Goal: Task Accomplishment & Management: Use online tool/utility

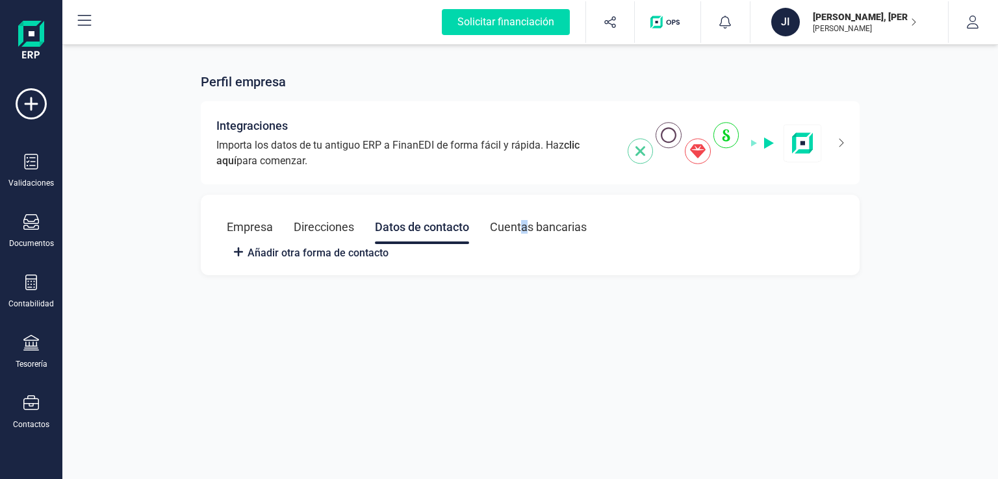
click at [525, 229] on div "Cuentas bancarias" at bounding box center [538, 227] width 97 height 34
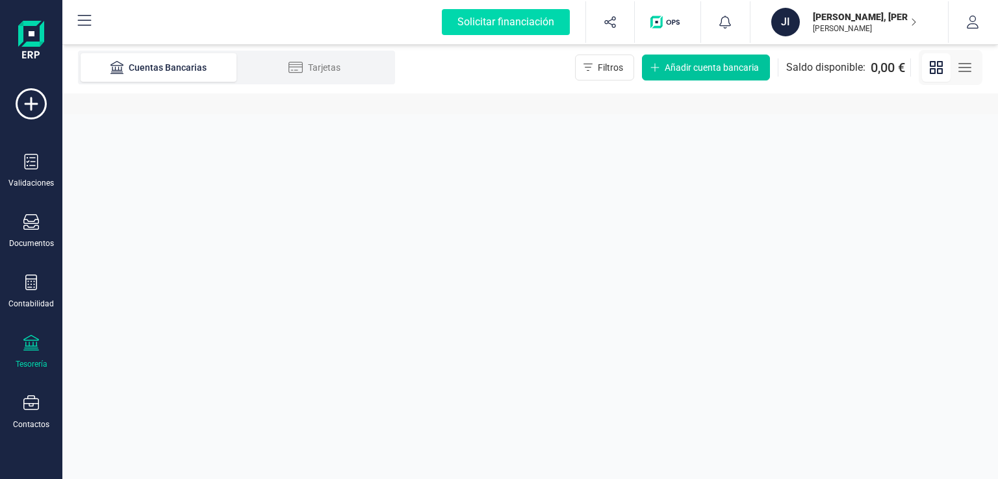
click at [681, 73] on span "Añadir cuenta bancaria" at bounding box center [711, 67] width 94 height 13
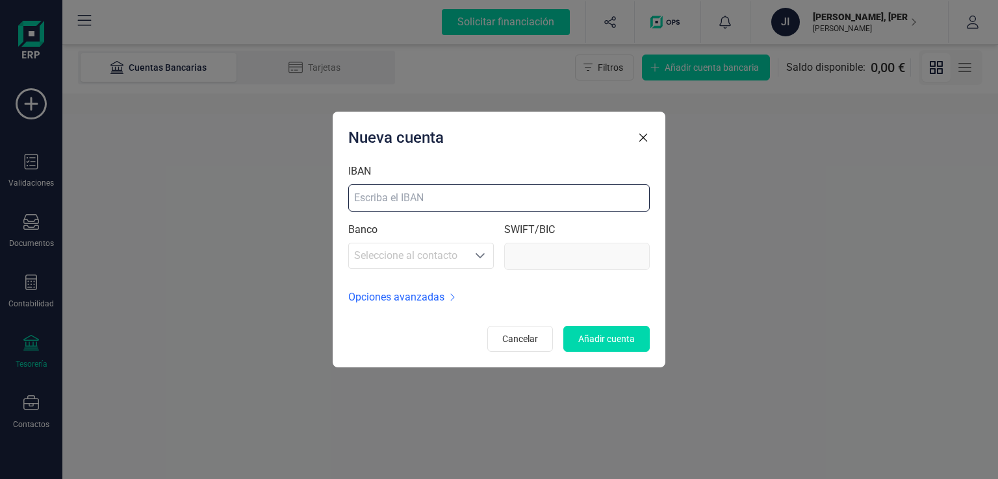
click at [503, 194] on input "IBAN" at bounding box center [498, 197] width 301 height 27
type input "e"
type input "ES8730580379782720008109"
type input "CCRIES2A"
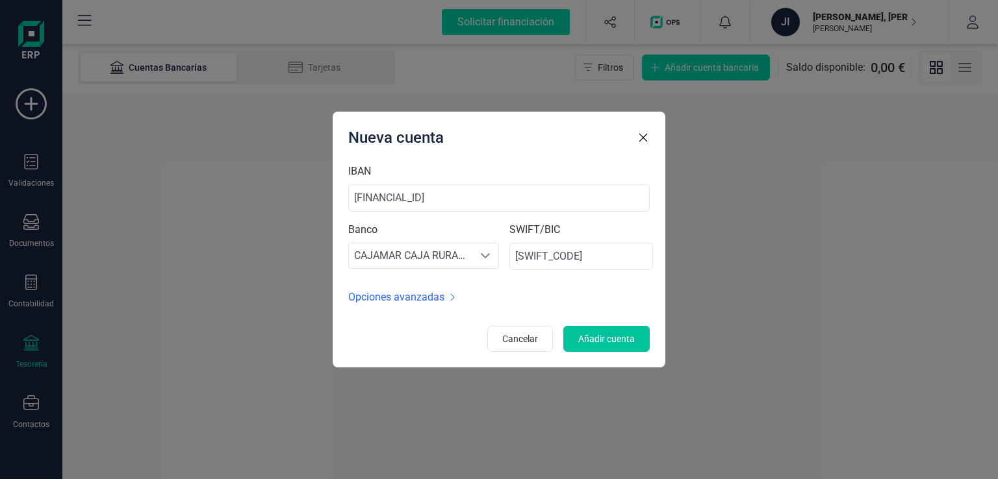
click at [605, 334] on span "Añadir cuenta" at bounding box center [606, 339] width 57 height 13
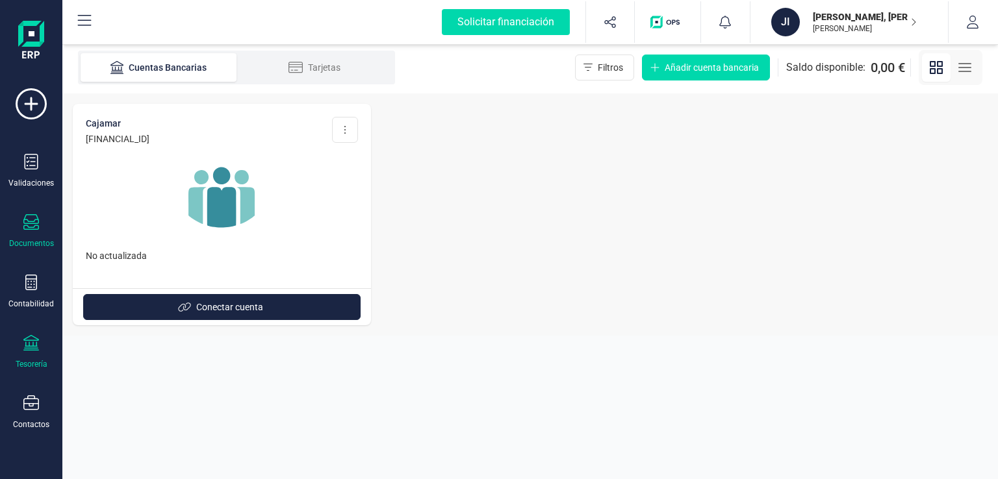
click at [31, 232] on div "Documentos" at bounding box center [31, 231] width 52 height 34
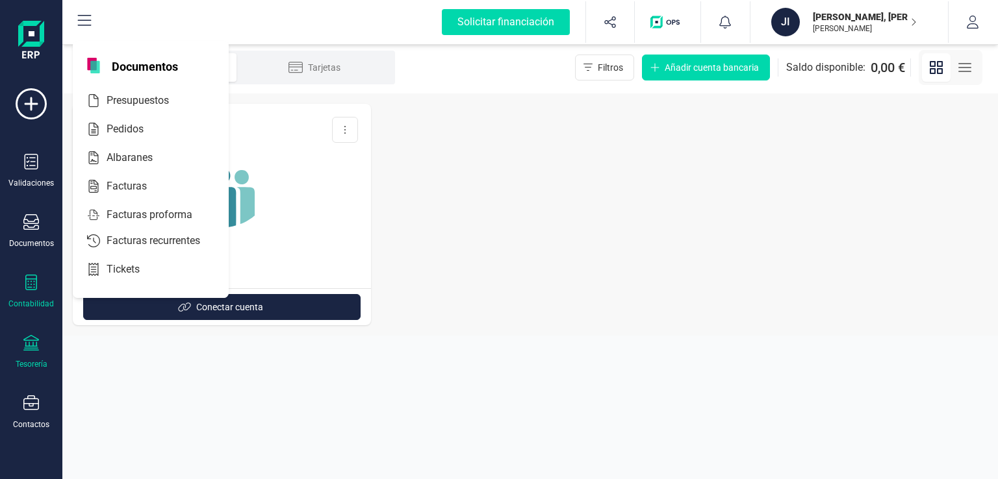
click at [23, 282] on icon at bounding box center [31, 283] width 16 height 16
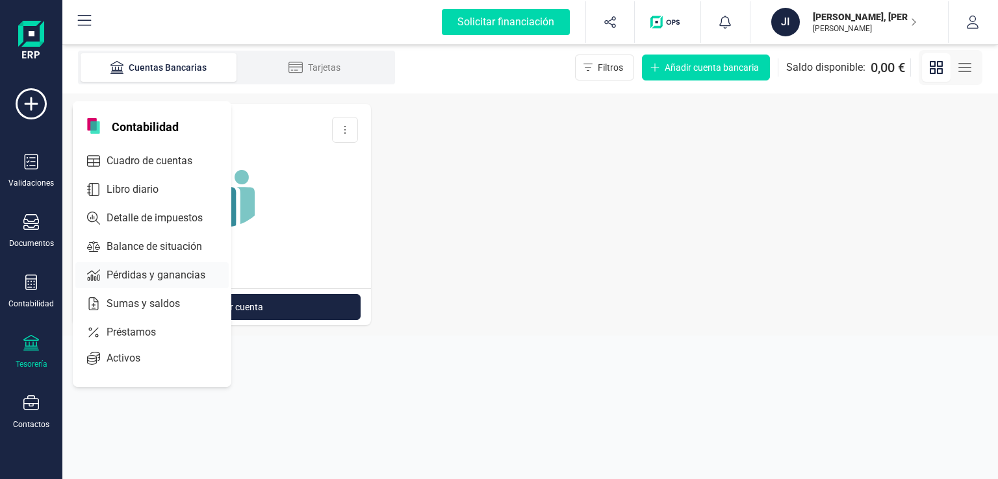
click at [127, 279] on span "Pérdidas y ganancias" at bounding box center [164, 276] width 127 height 16
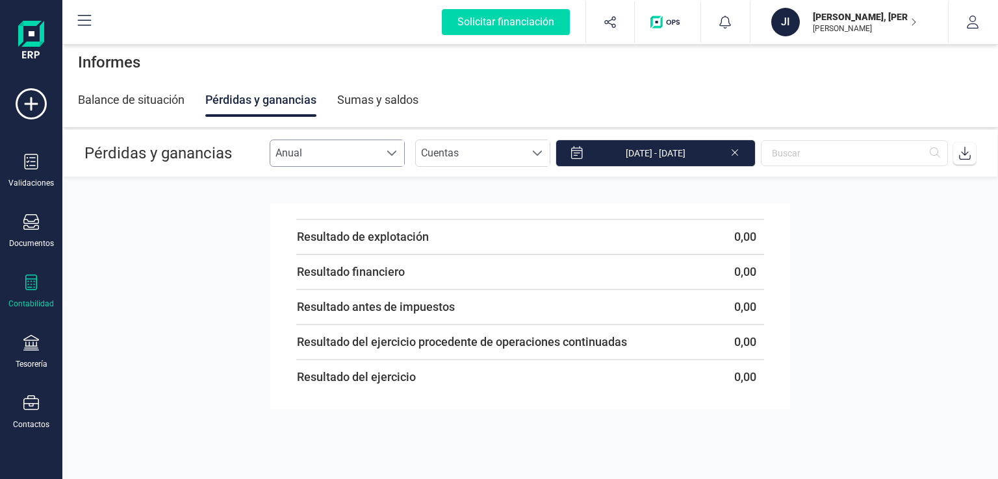
click at [358, 155] on span "Anual" at bounding box center [324, 153] width 109 height 26
click at [29, 277] on icon at bounding box center [31, 283] width 12 height 16
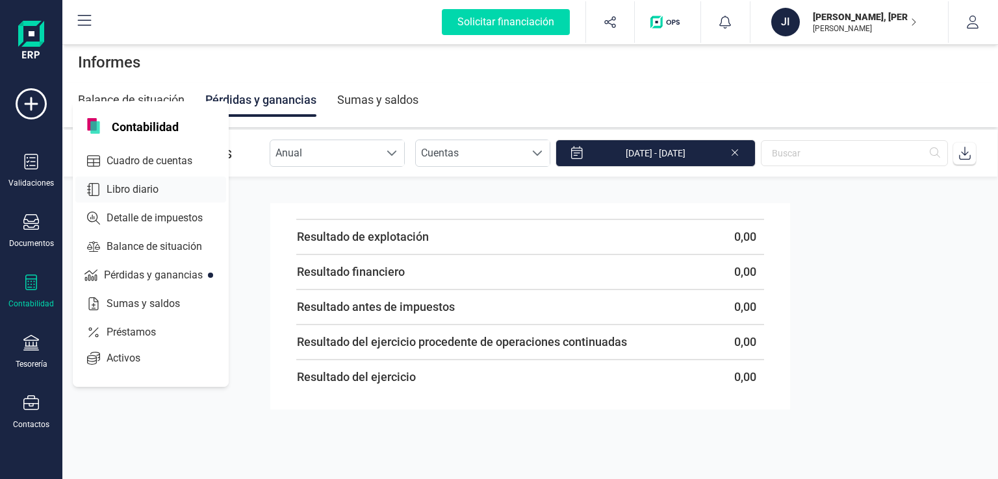
click at [112, 186] on span "Libro diario" at bounding box center [141, 190] width 81 height 16
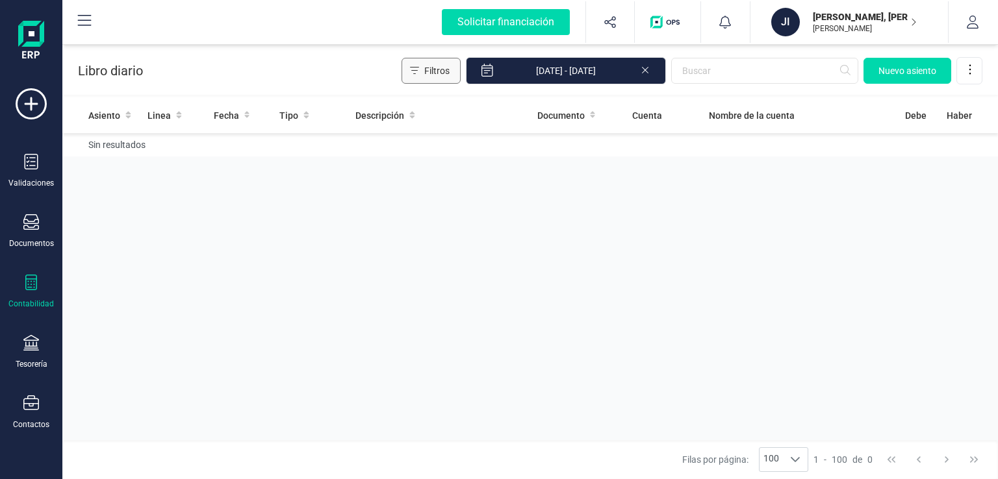
click at [460, 81] on button "Filtros" at bounding box center [430, 71] width 59 height 26
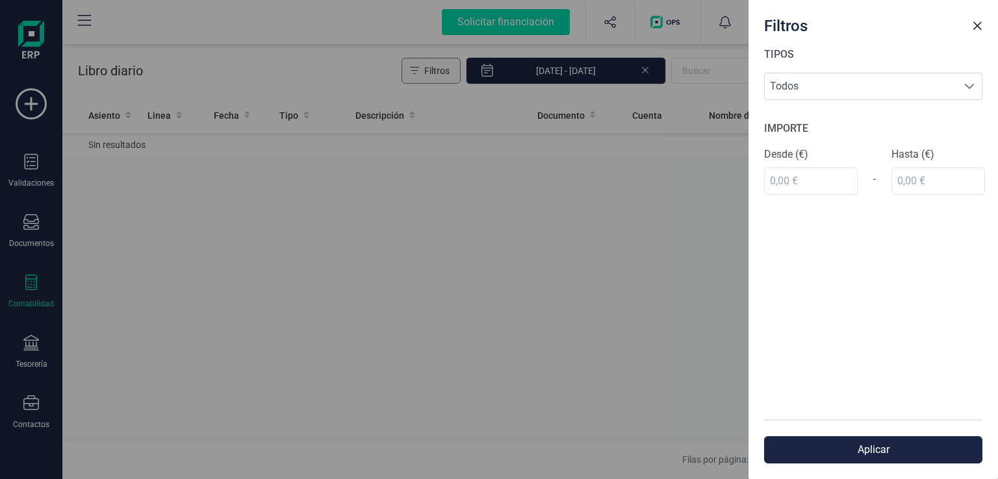
click at [460, 81] on div "Filtros TIPOS Todos Todos IMPORTE Desde (€) - Hasta (€) Aplicar" at bounding box center [499, 239] width 998 height 479
click at [536, 263] on div "Filtros TIPOS Todos Todos IMPORTE Desde (€) - Hasta (€) Aplicar" at bounding box center [499, 239] width 998 height 479
click at [977, 23] on span "Close" at bounding box center [977, 26] width 10 height 10
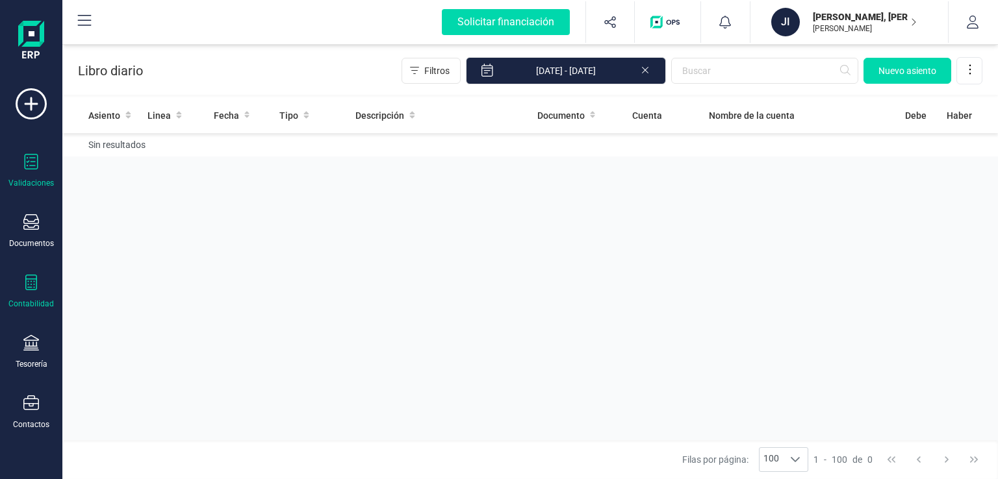
click at [42, 158] on div "Validaciones" at bounding box center [31, 171] width 52 height 34
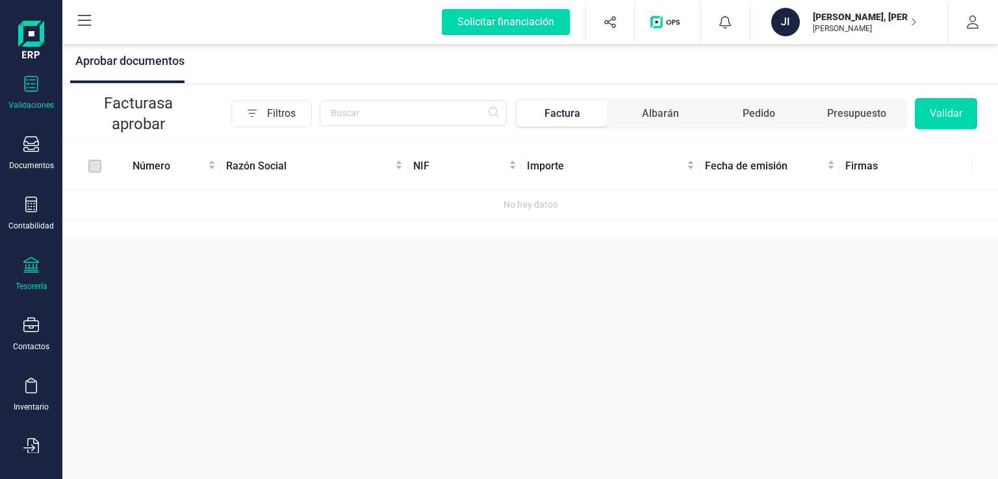
scroll to position [165, 0]
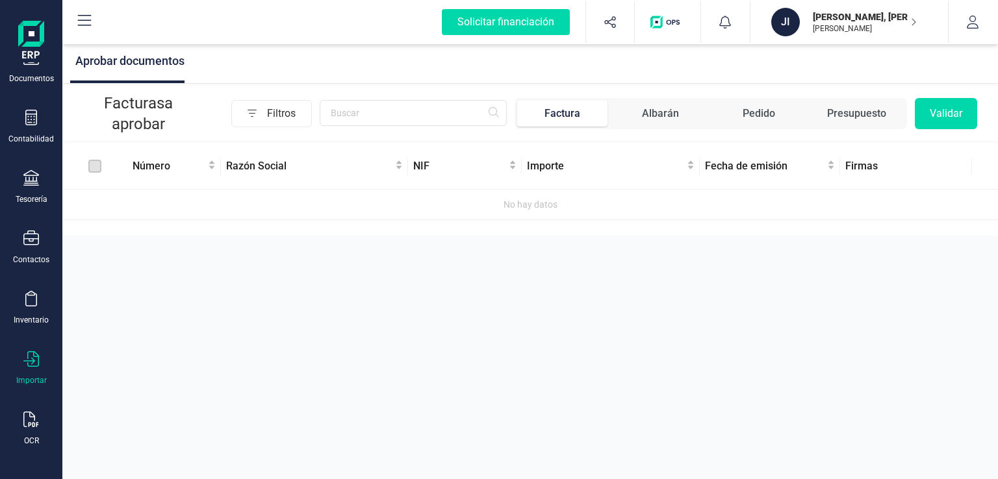
click at [43, 370] on div "Importar" at bounding box center [31, 368] width 52 height 34
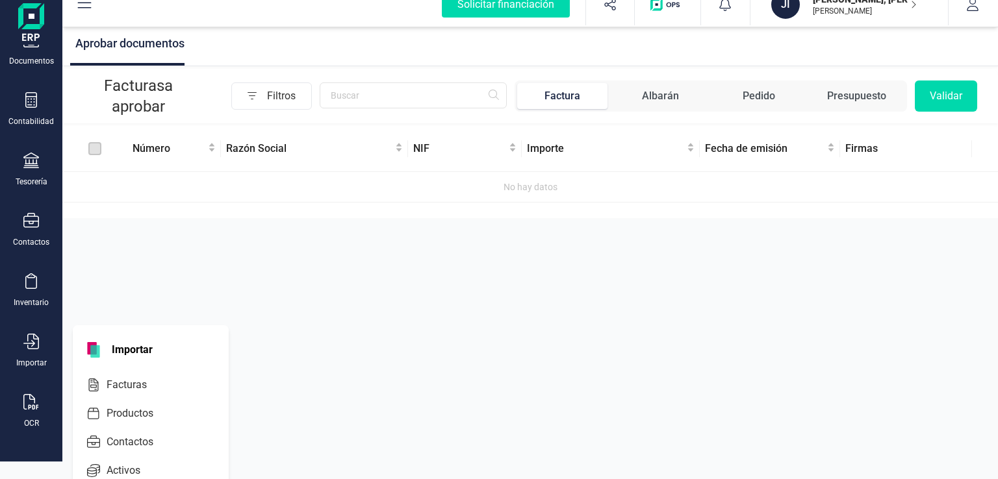
scroll to position [34, 0]
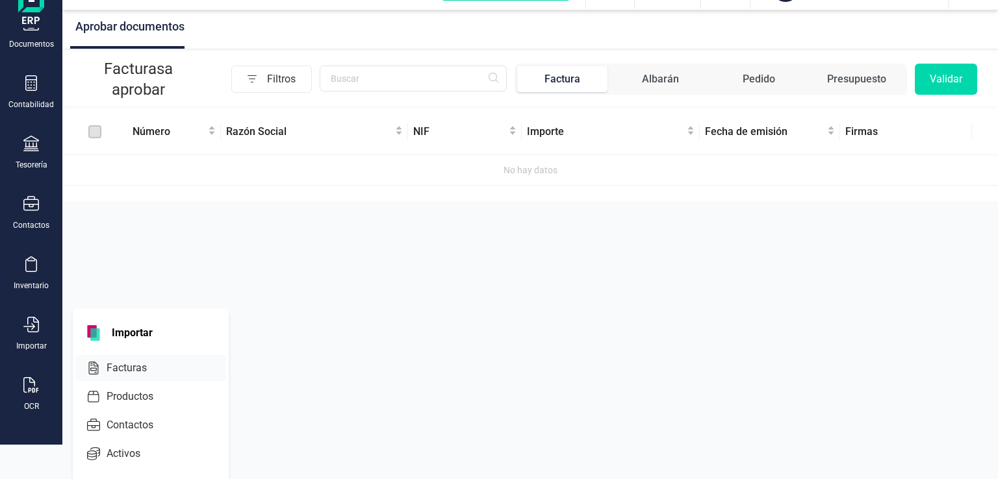
click at [123, 362] on span "Facturas" at bounding box center [135, 368] width 69 height 16
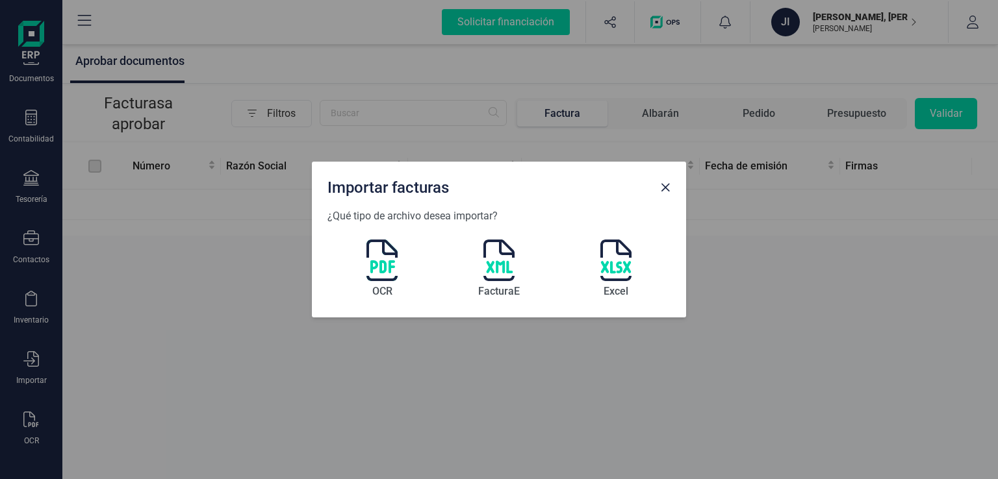
click at [386, 269] on img at bounding box center [381, 261] width 31 height 42
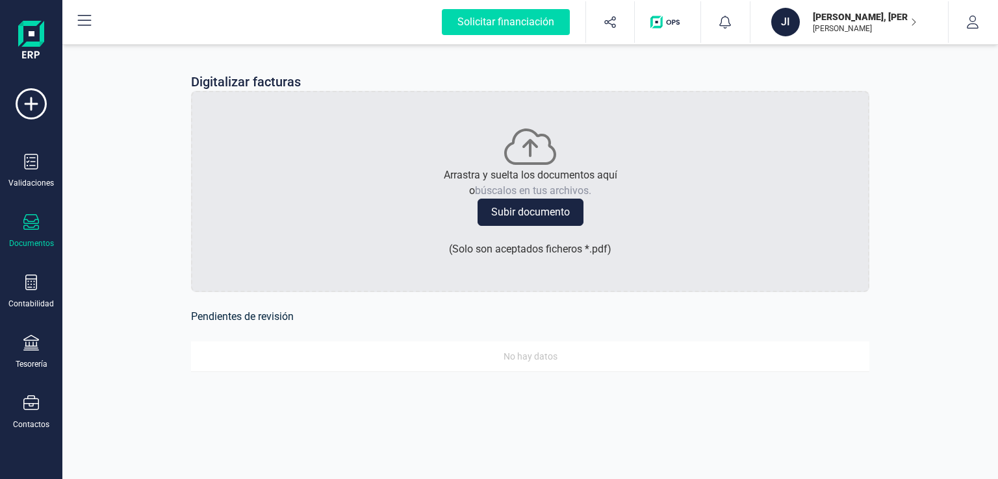
click at [29, 219] on icon at bounding box center [31, 222] width 16 height 16
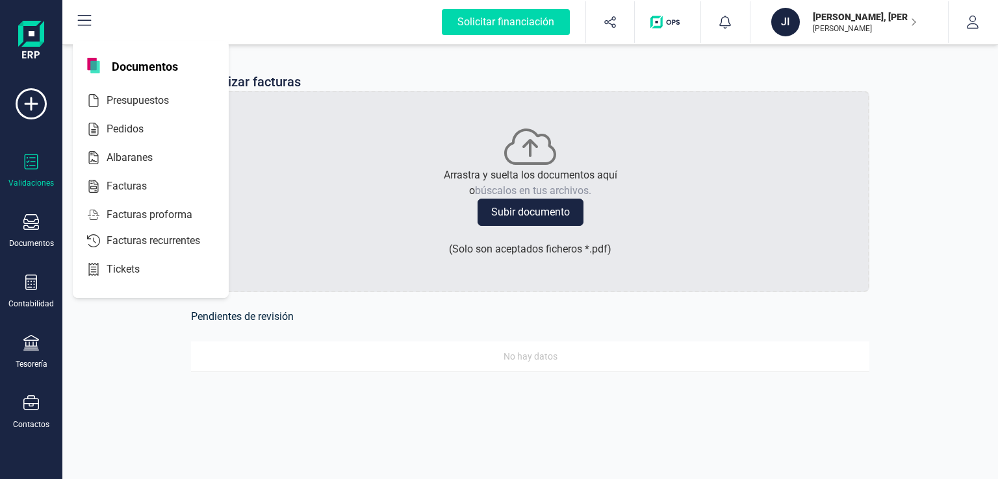
click at [36, 172] on div "Validaciones" at bounding box center [31, 171] width 52 height 34
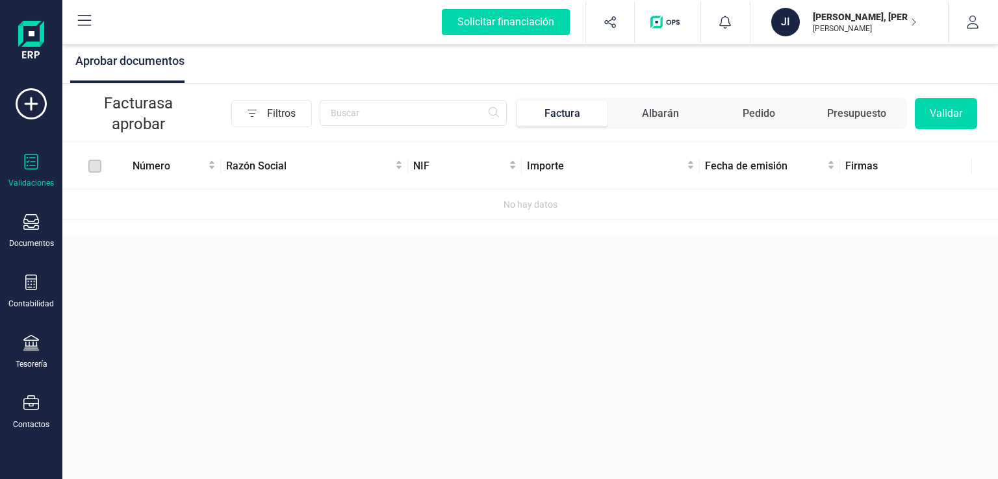
scroll to position [130, 0]
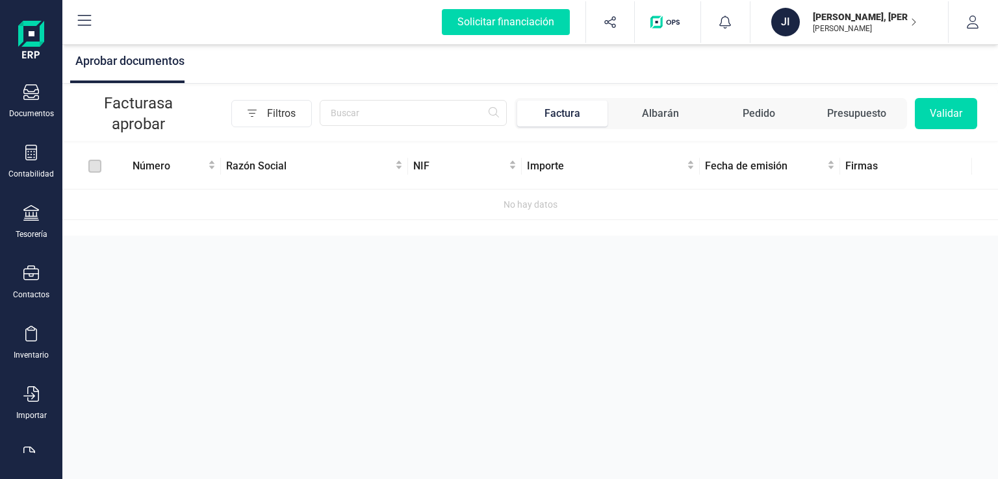
click at [78, 21] on icon at bounding box center [85, 21] width 16 height 16
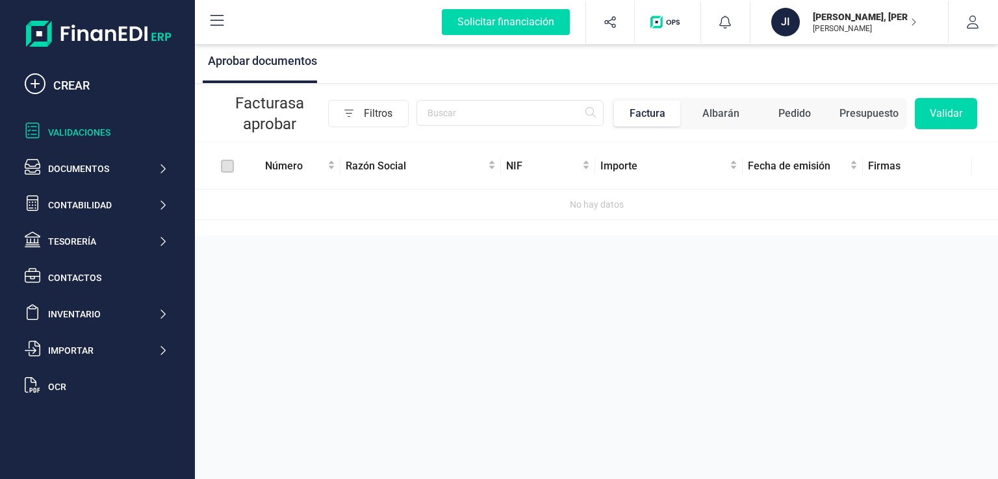
scroll to position [0, 0]
click at [109, 208] on div "Contabilidad" at bounding box center [103, 205] width 110 height 13
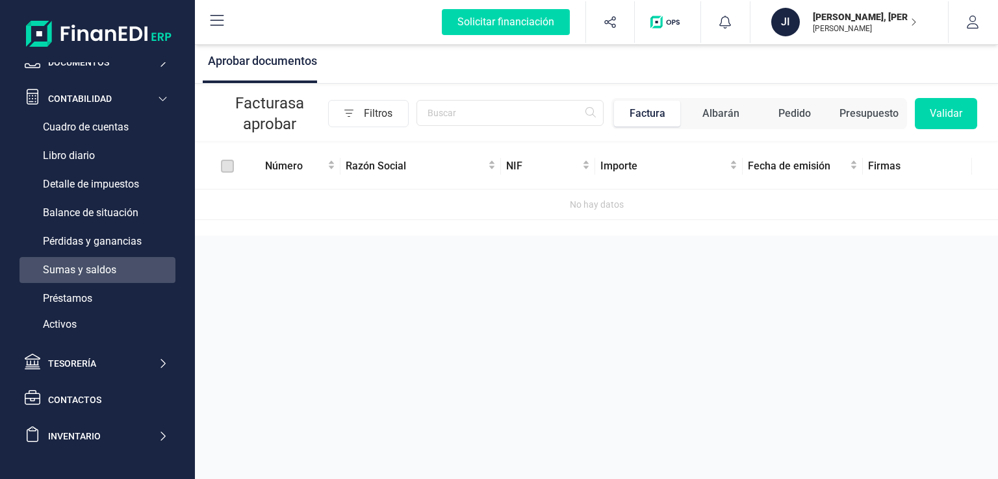
scroll to position [130, 0]
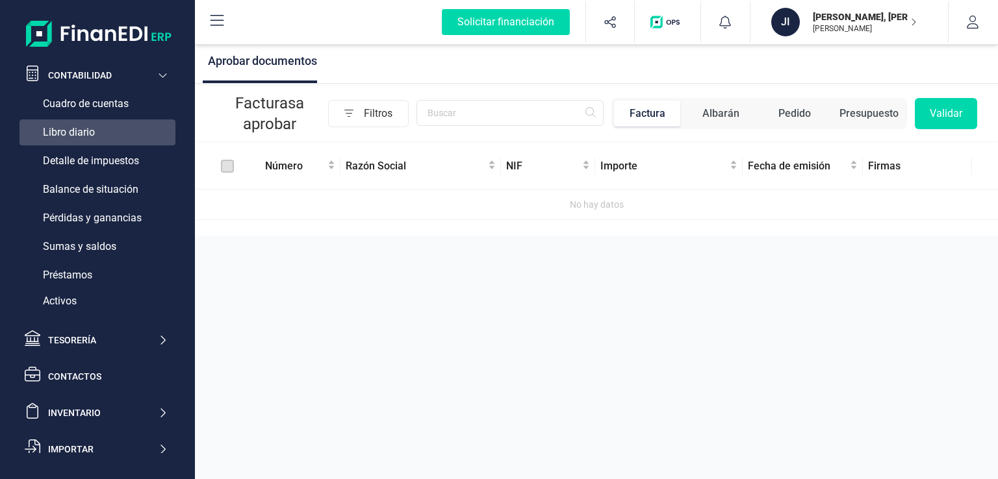
click at [110, 127] on div "Libro diario" at bounding box center [97, 132] width 156 height 26
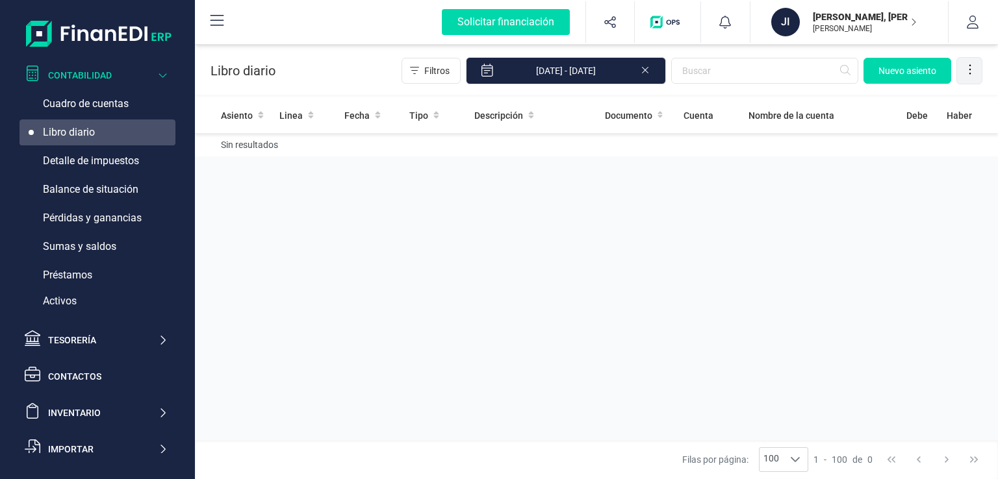
click at [968, 66] on icon at bounding box center [969, 69] width 13 height 13
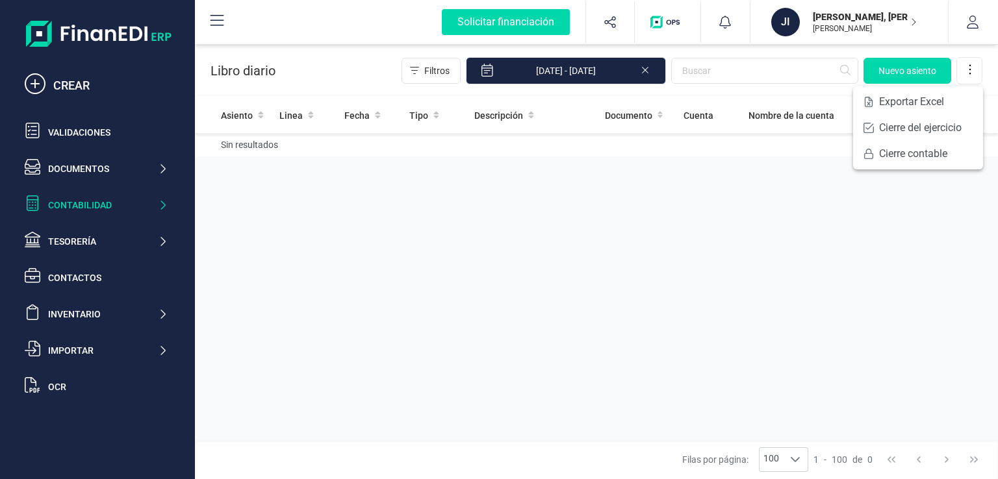
click at [686, 210] on div "Asiento Linea Fecha Tipo Descripción Documento Cuenta Nombre de la cuenta Debe …" at bounding box center [596, 270] width 803 height 347
click at [668, 16] on img "button" at bounding box center [667, 22] width 34 height 13
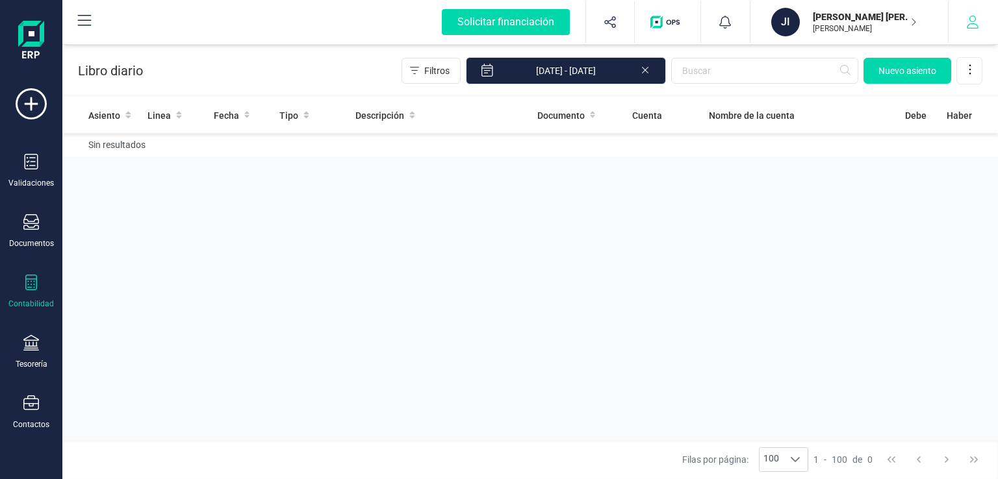
click at [964, 21] on button "button" at bounding box center [972, 22] width 49 height 42
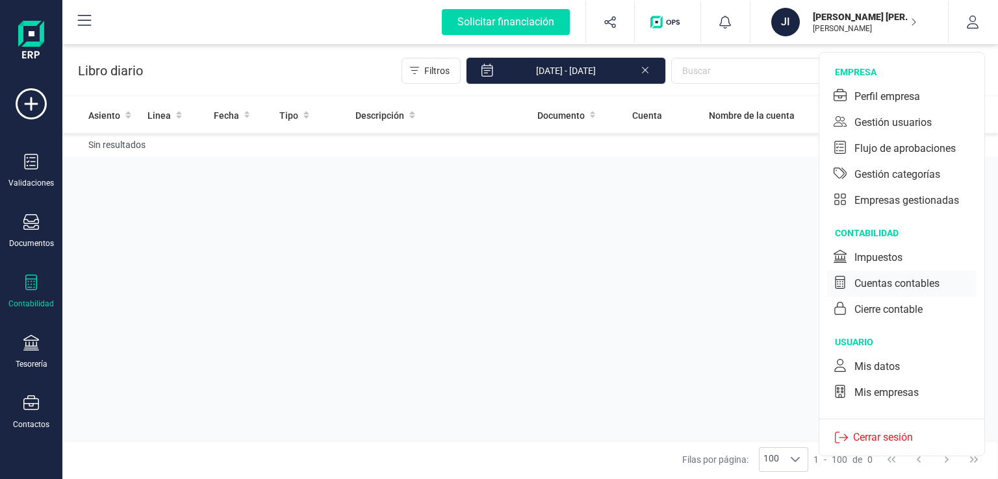
click at [888, 287] on div "Cuentas contables" at bounding box center [896, 284] width 85 height 16
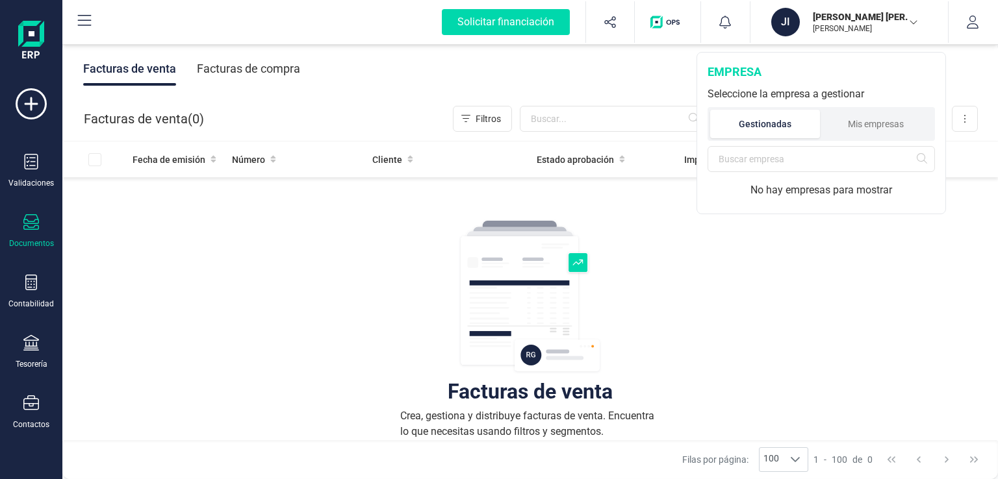
click at [874, 26] on p "[PERSON_NAME]" at bounding box center [864, 28] width 104 height 10
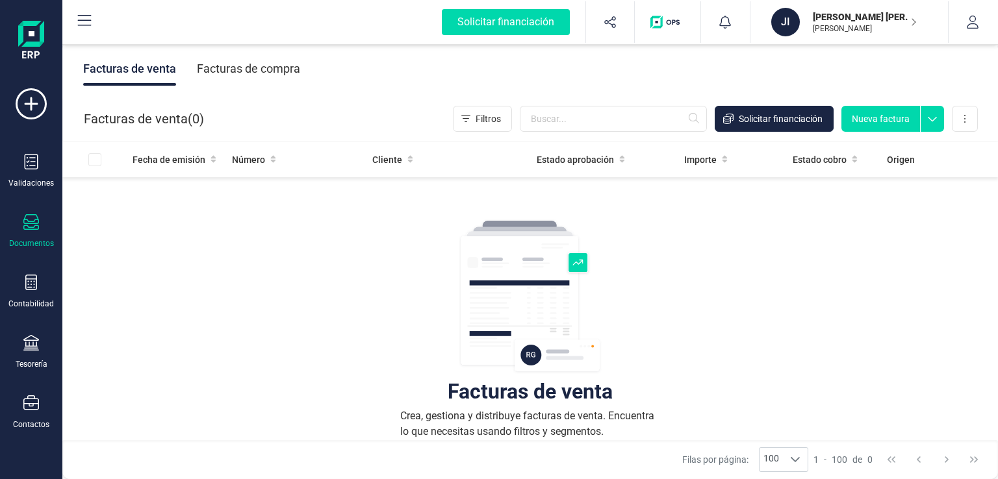
click at [264, 66] on div "Facturas de compra" at bounding box center [248, 69] width 103 height 34
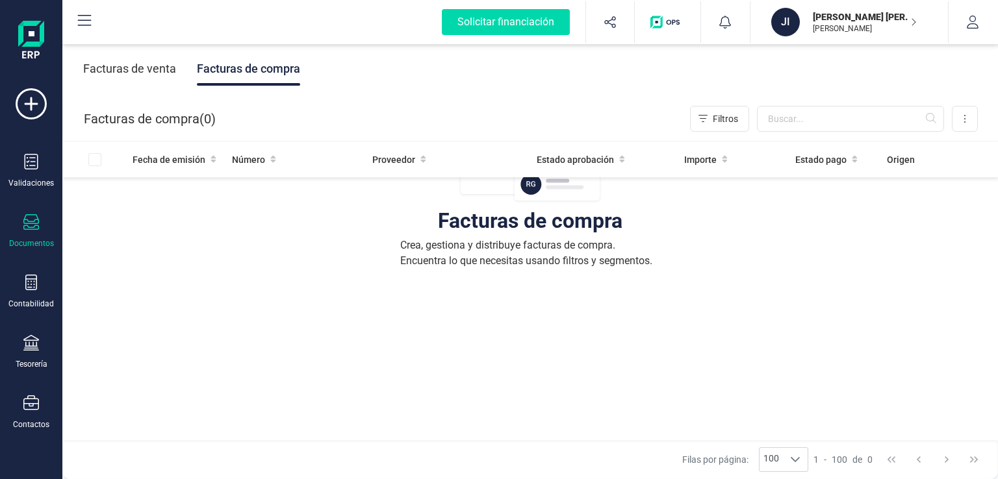
scroll to position [234, 0]
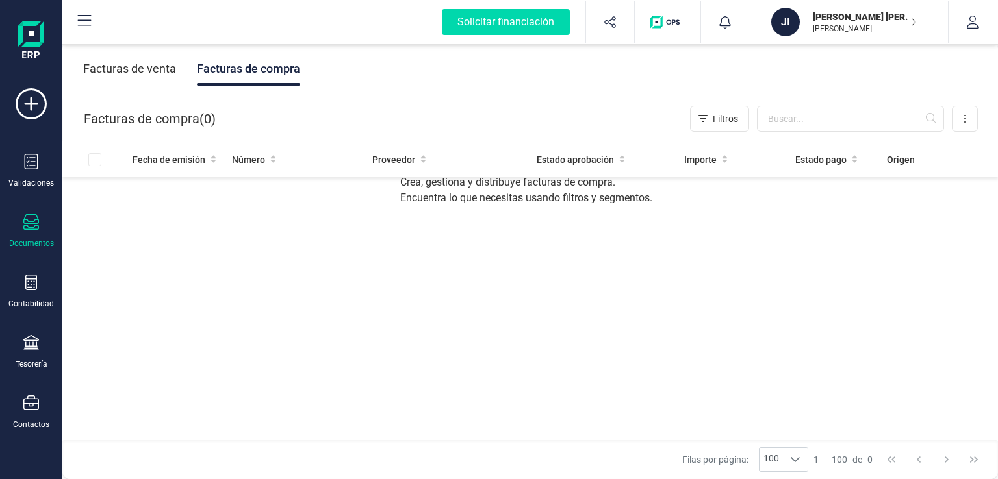
click at [28, 220] on icon at bounding box center [31, 222] width 16 height 16
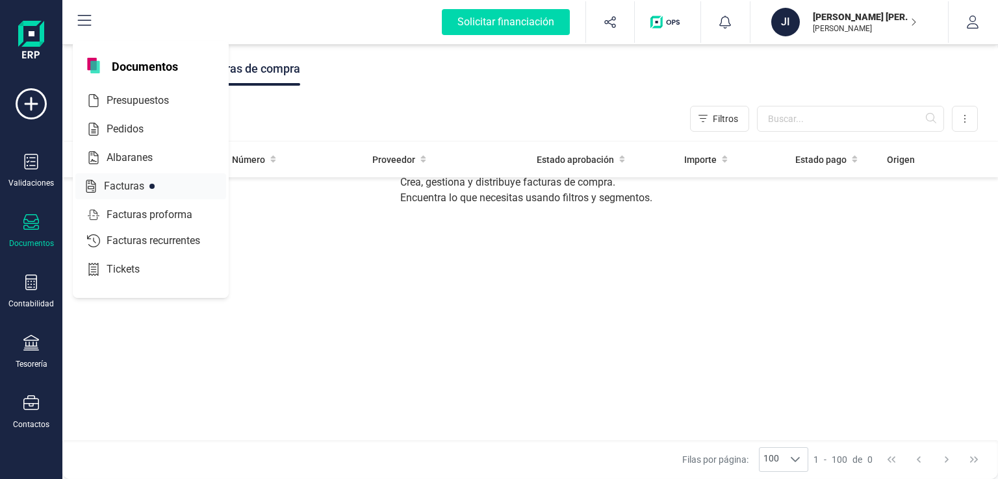
click at [109, 188] on span "Facturas" at bounding box center [133, 187] width 69 height 16
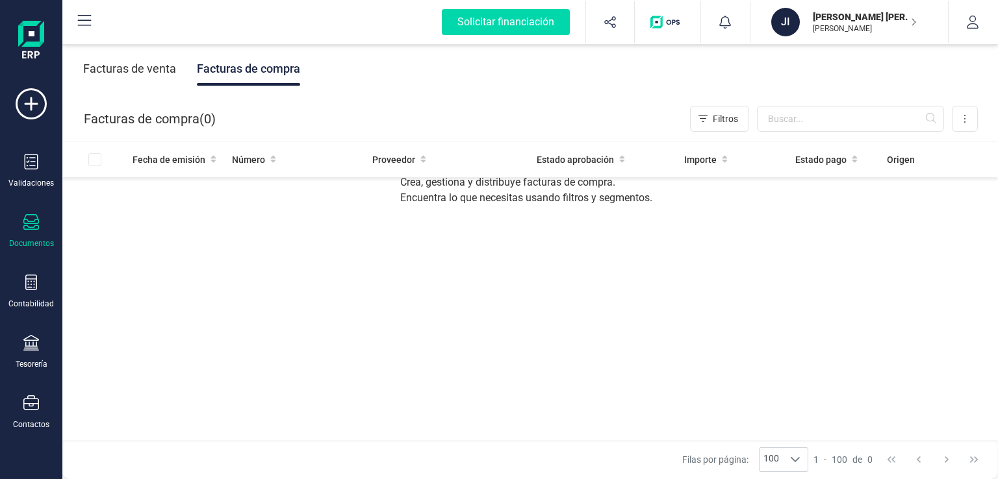
click at [105, 79] on div "Facturas de venta" at bounding box center [129, 69] width 93 height 34
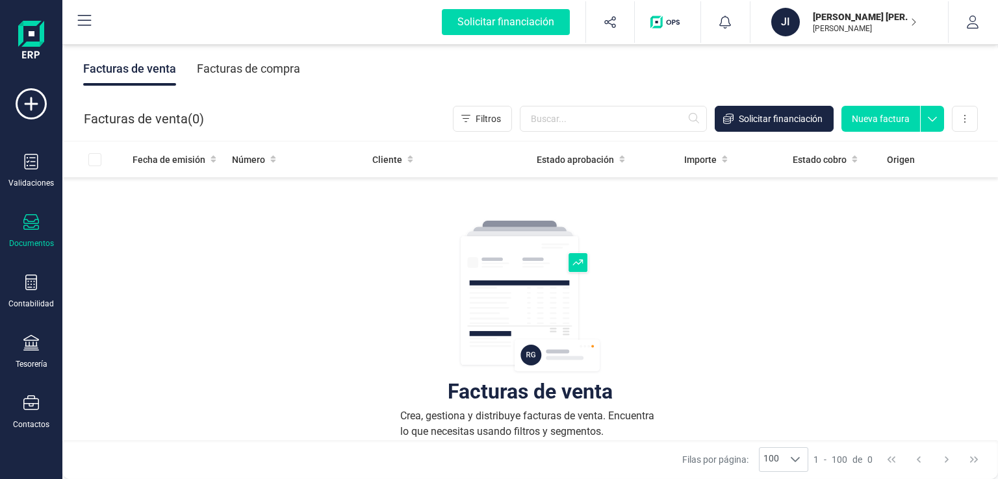
click at [227, 68] on div "Facturas de compra" at bounding box center [248, 69] width 103 height 34
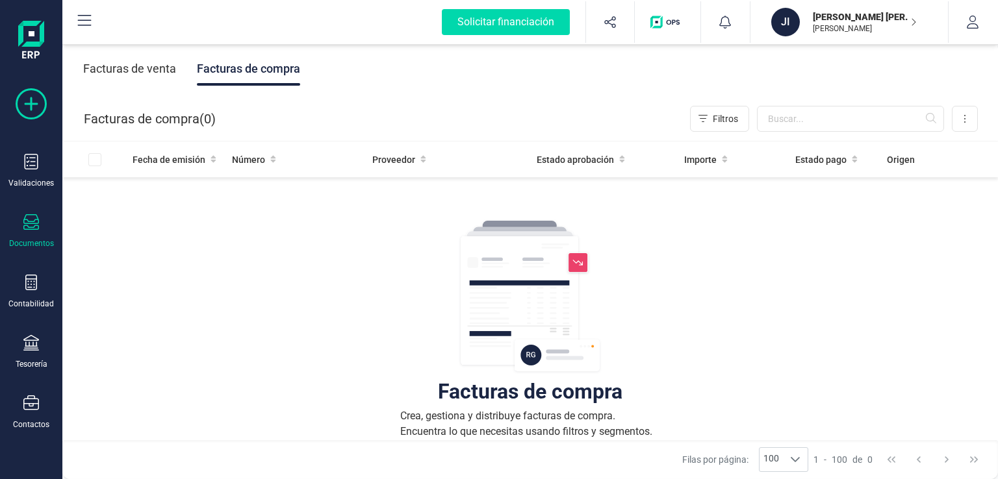
click at [31, 103] on icon at bounding box center [31, 103] width 31 height 31
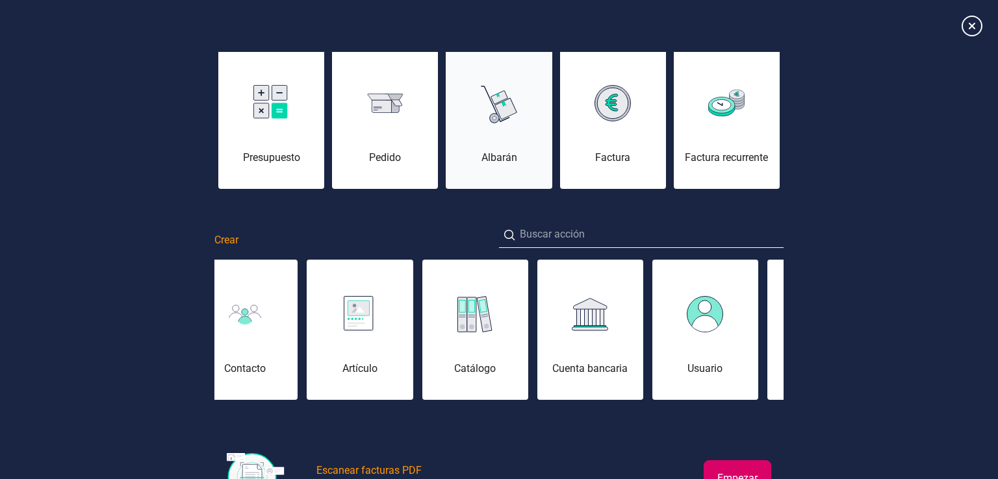
scroll to position [105, 0]
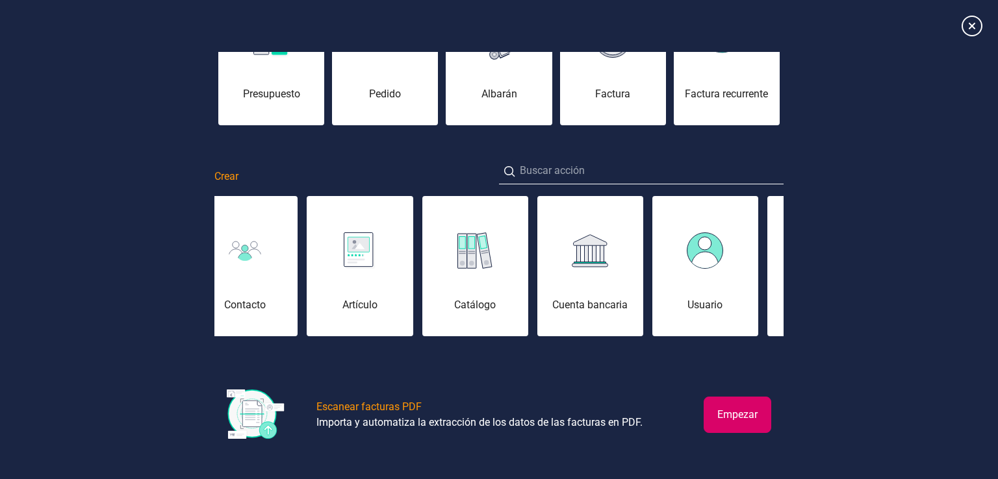
click at [730, 414] on button "Empezar" at bounding box center [737, 415] width 68 height 36
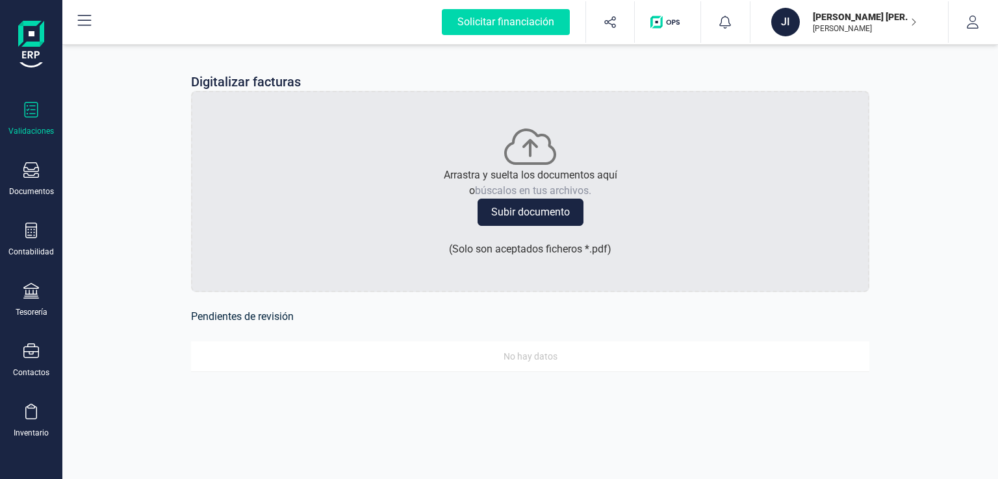
scroll to position [165, 0]
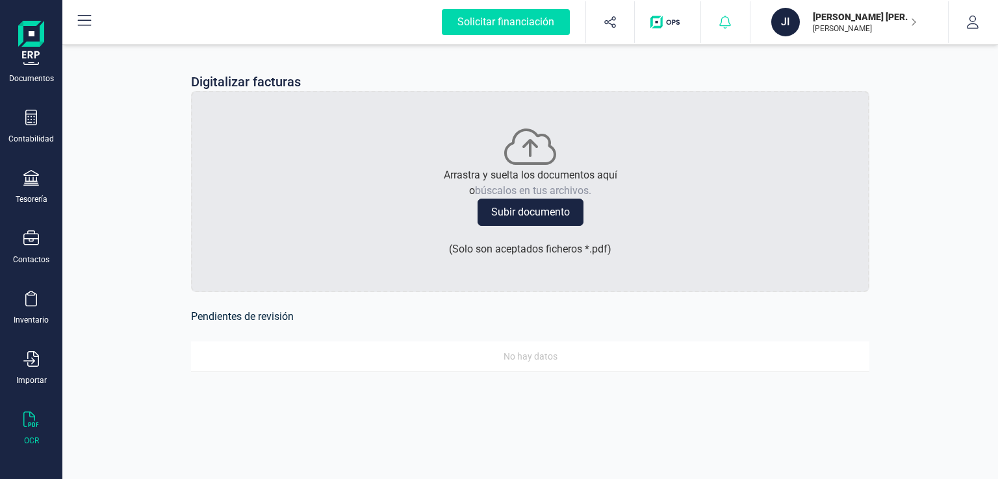
click at [727, 16] on icon at bounding box center [724, 22] width 13 height 13
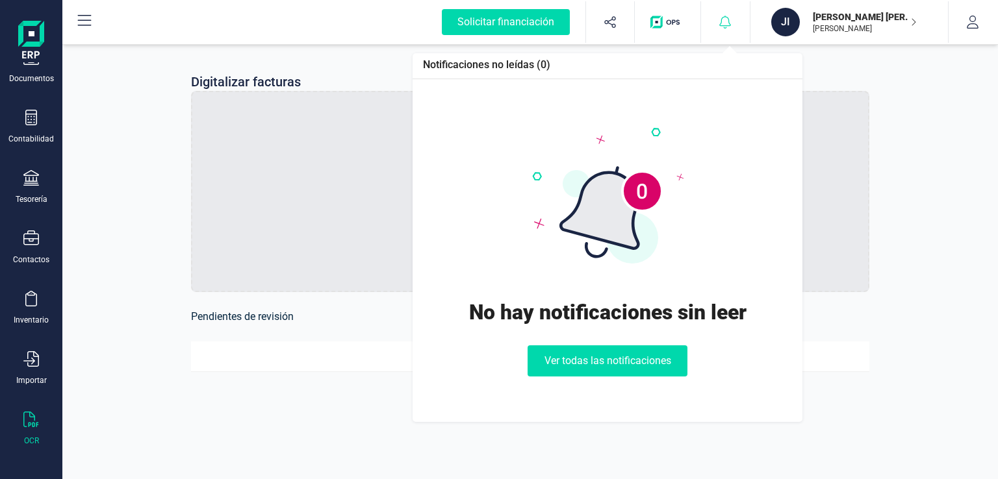
click at [727, 16] on icon at bounding box center [724, 22] width 13 height 13
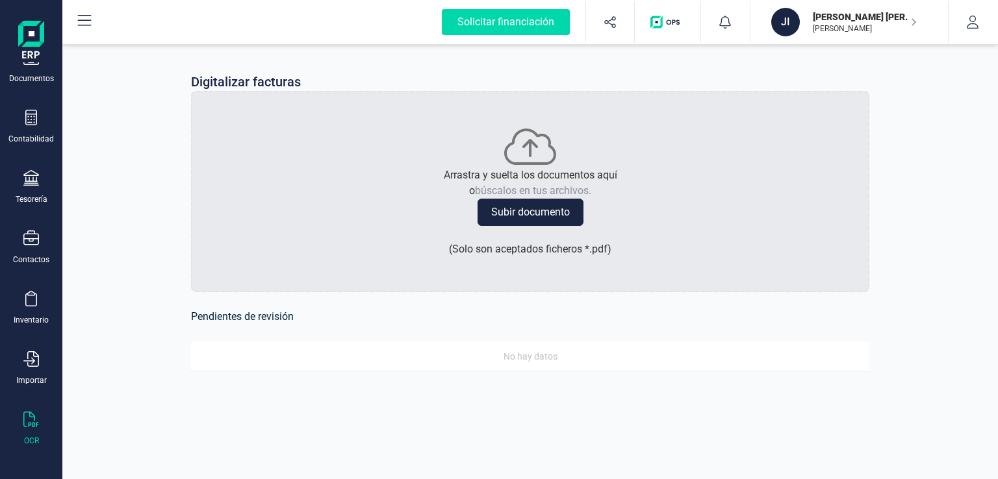
click at [879, 23] on p "[PERSON_NAME]" at bounding box center [864, 28] width 104 height 10
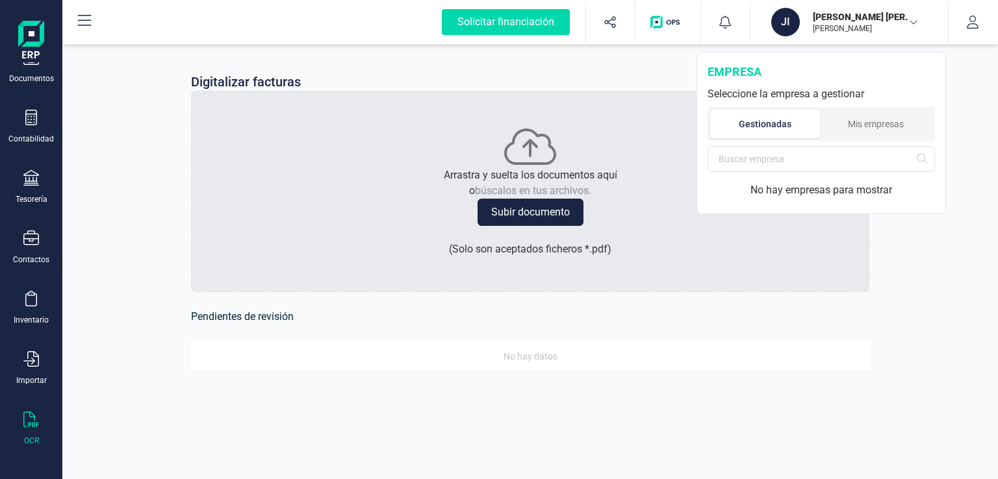
click at [878, 24] on p "[PERSON_NAME]" at bounding box center [864, 28] width 104 height 10
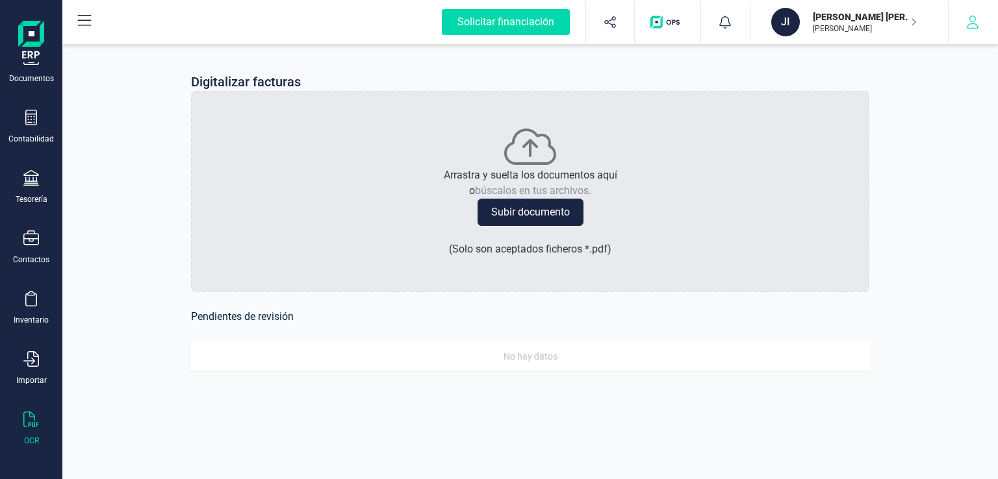
click at [981, 23] on button "button" at bounding box center [972, 22] width 49 height 42
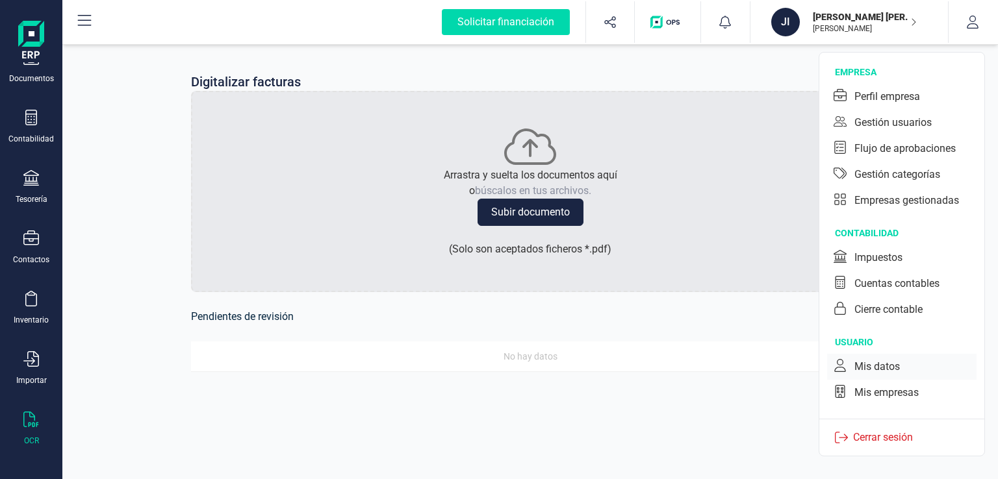
click at [883, 367] on div "Mis datos" at bounding box center [876, 367] width 45 height 16
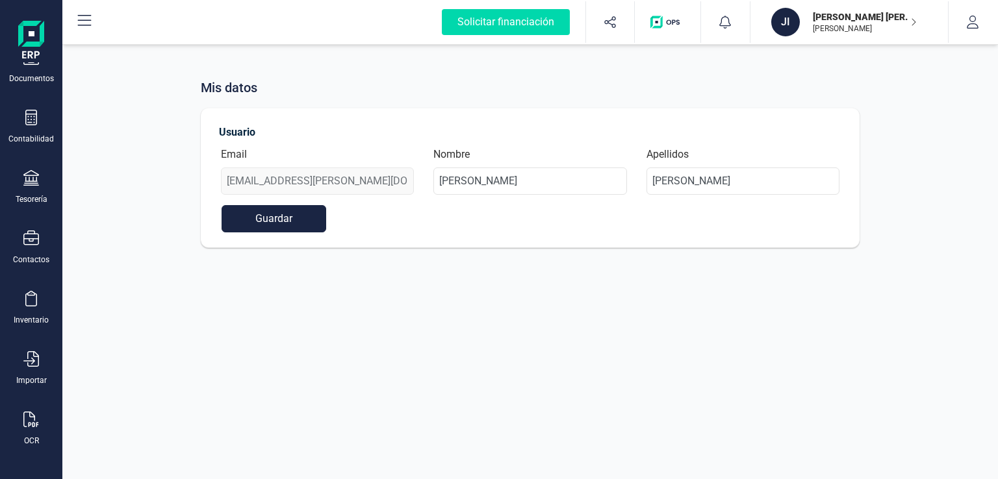
click at [869, 9] on div "JIMÉNEZ SÁNCHEZ, ABEL JESUS ABEL JIMÉNEZ SÁNCHEZ" at bounding box center [857, 22] width 100 height 29
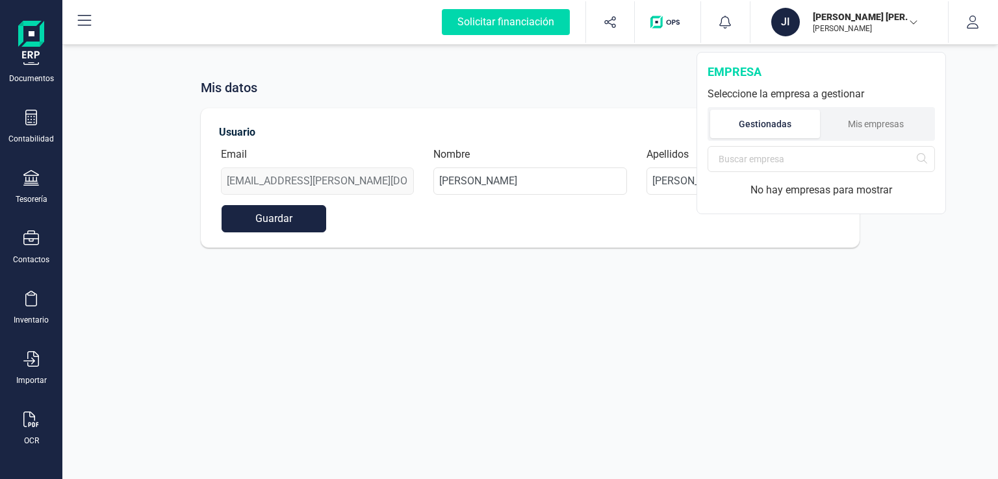
click at [869, 8] on div "JIMÉNEZ SÁNCHEZ, ABEL JESUS ABEL JIMÉNEZ SÁNCHEZ" at bounding box center [857, 22] width 100 height 29
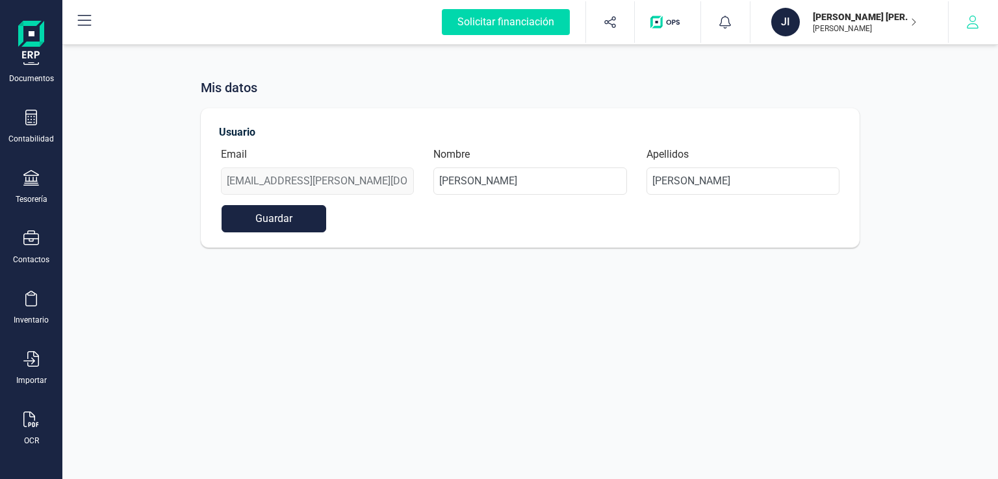
click at [972, 19] on icon "button" at bounding box center [972, 22] width 13 height 13
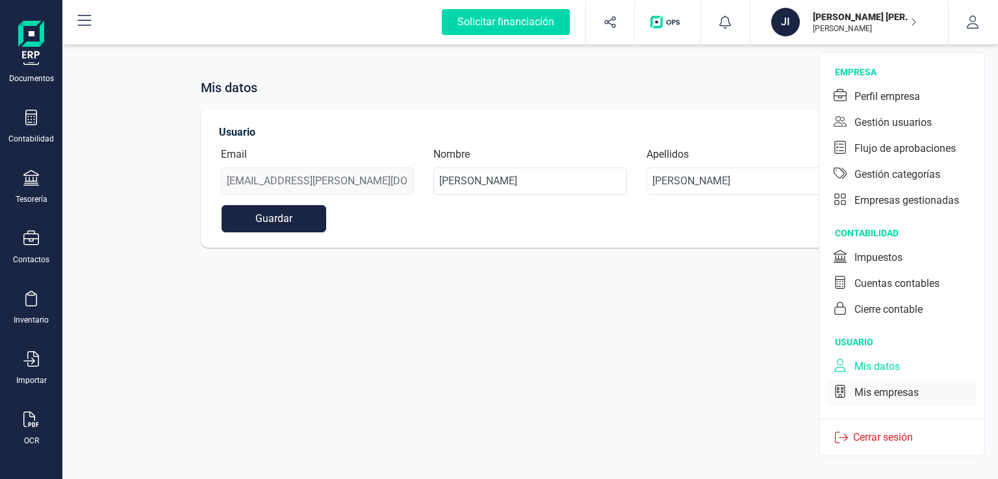
click at [881, 395] on div "Mis empresas" at bounding box center [886, 393] width 64 height 16
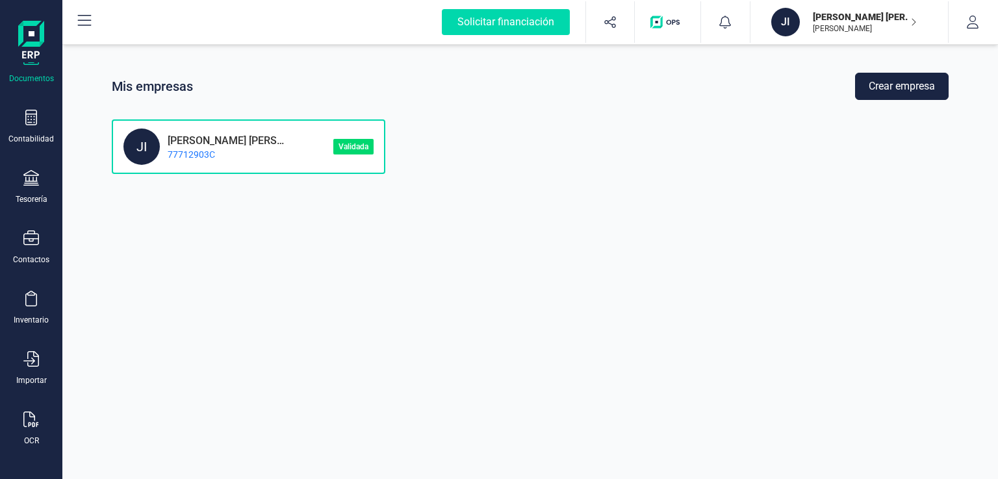
click at [34, 75] on div "Documentos" at bounding box center [31, 78] width 45 height 10
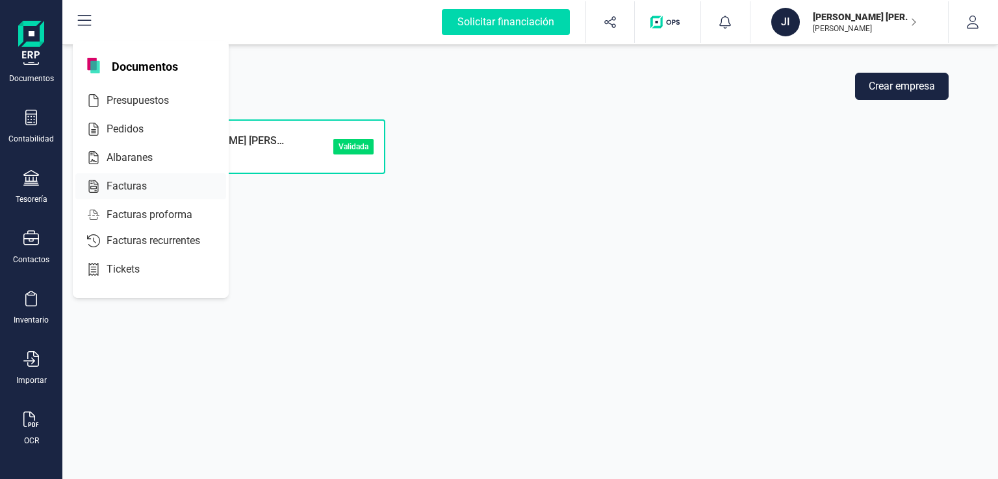
click at [132, 188] on span "Facturas" at bounding box center [135, 187] width 69 height 16
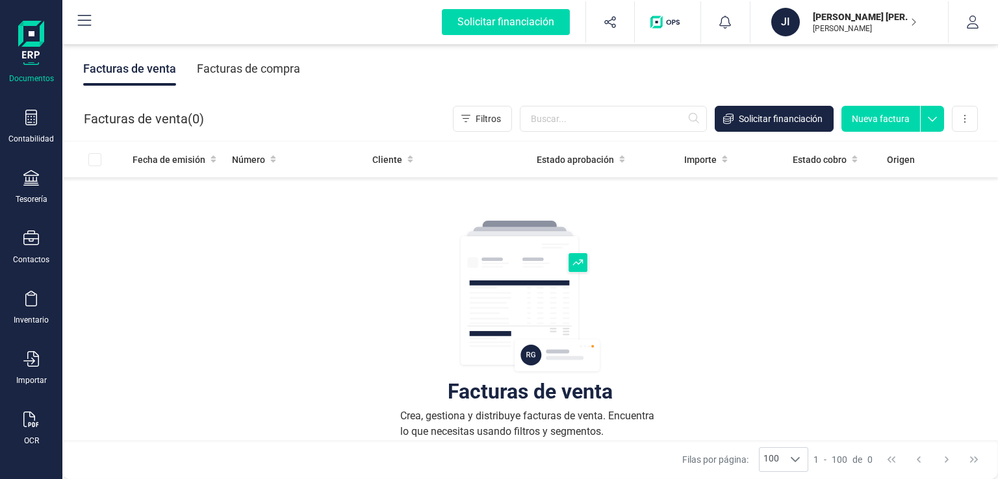
click at [248, 81] on div "Facturas de compra" at bounding box center [248, 69] width 103 height 34
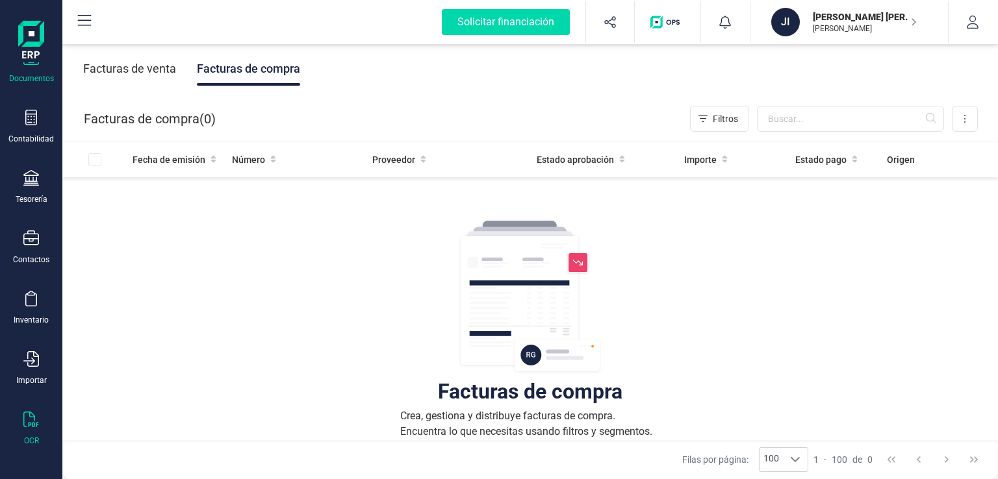
click at [34, 429] on div "OCR" at bounding box center [31, 429] width 52 height 34
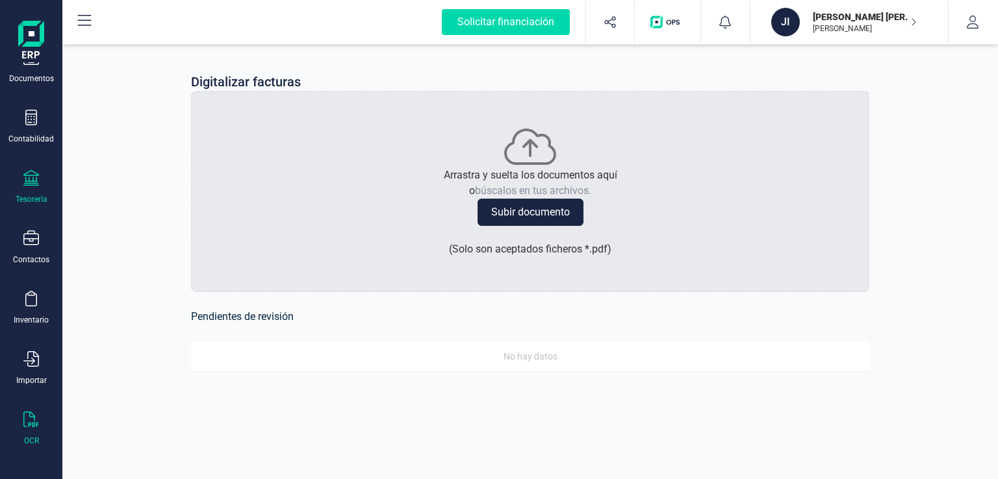
click at [25, 177] on icon at bounding box center [31, 178] width 16 height 16
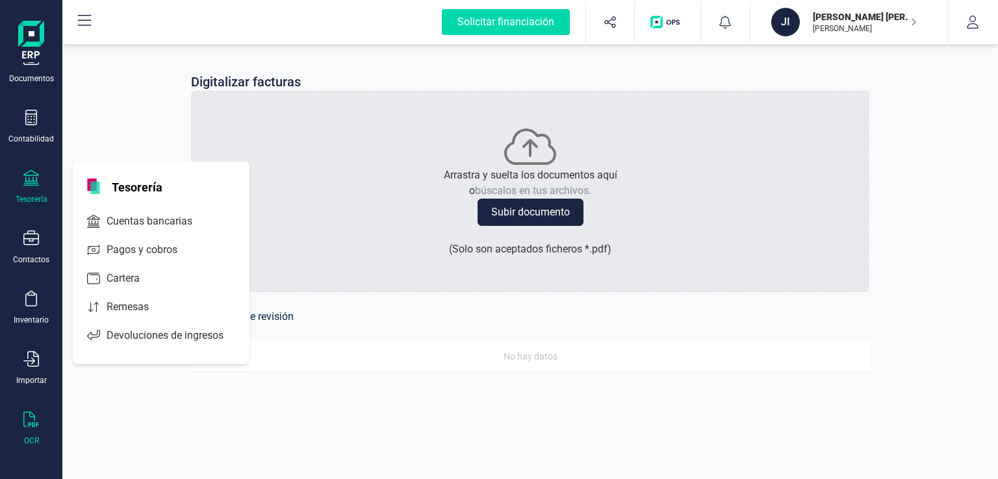
click at [30, 186] on div at bounding box center [31, 179] width 16 height 19
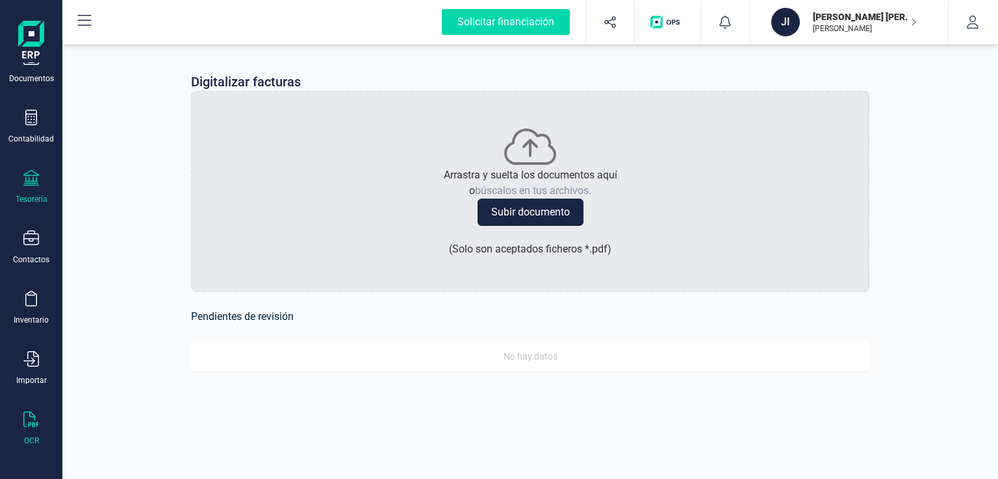
click at [30, 194] on div "Tesorería" at bounding box center [32, 199] width 32 height 10
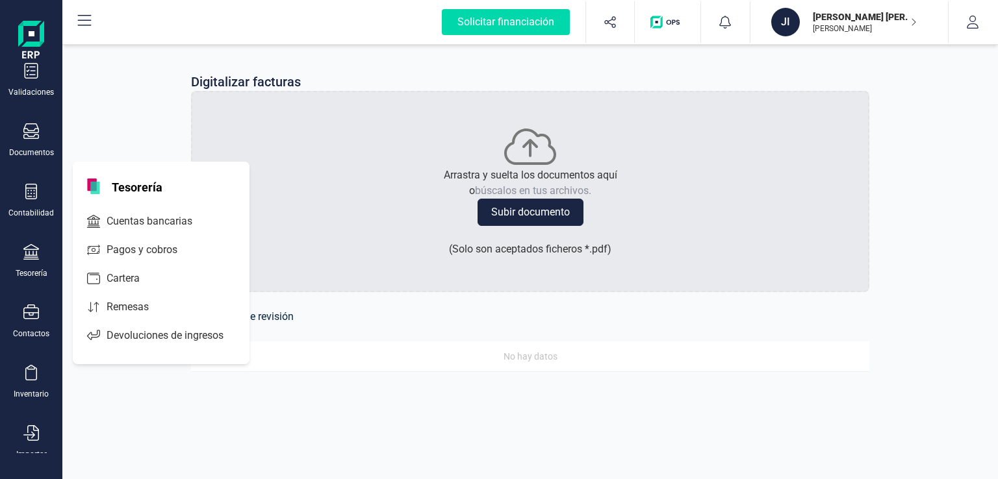
scroll to position [35, 0]
click at [36, 245] on icon at bounding box center [31, 248] width 16 height 16
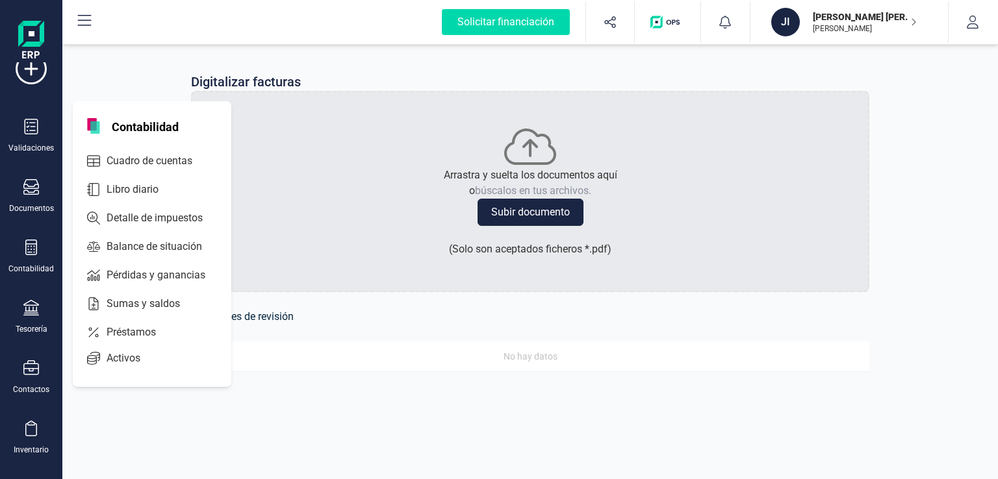
click at [0, 170] on div "Solicitar financiación Validaciones Documentos Documentos Presupuestos Pedidos …" at bounding box center [31, 239] width 62 height 479
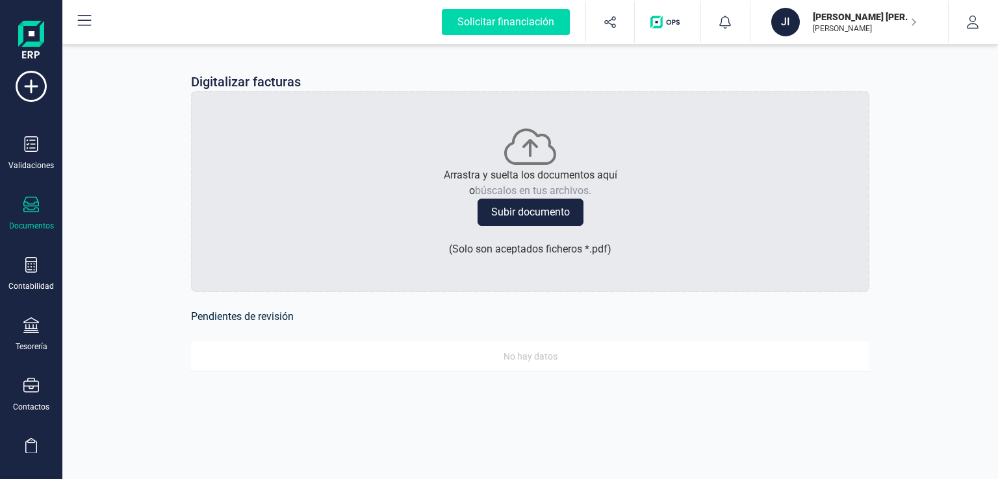
scroll to position [0, 0]
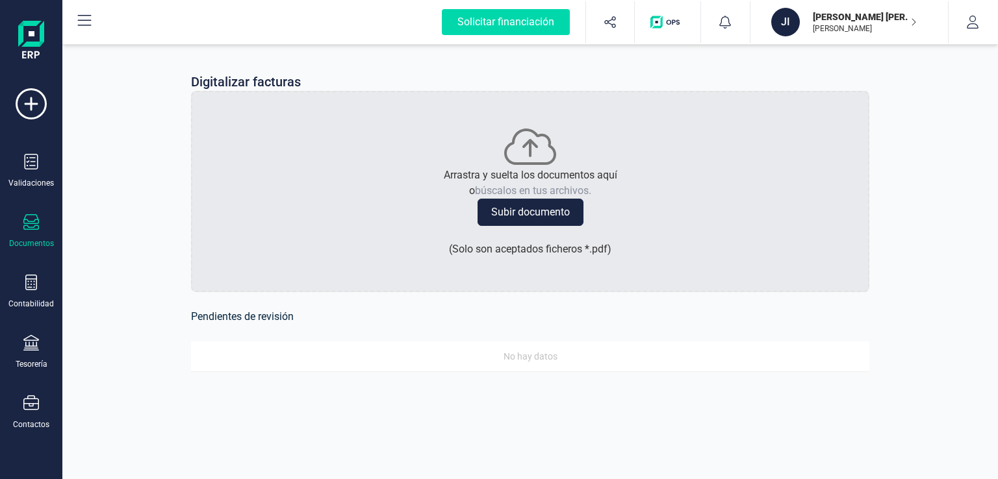
click at [31, 229] on div at bounding box center [31, 223] width 16 height 19
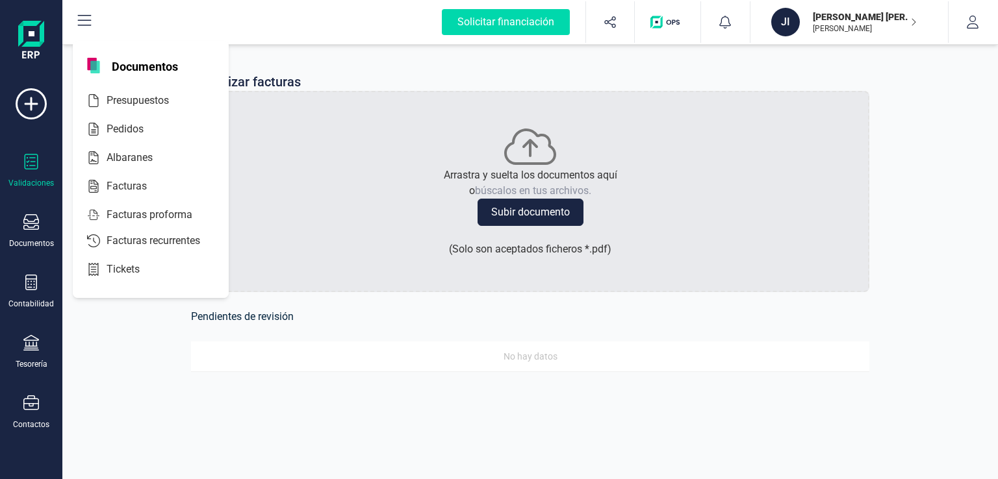
click at [44, 185] on div "Validaciones" at bounding box center [30, 183] width 45 height 10
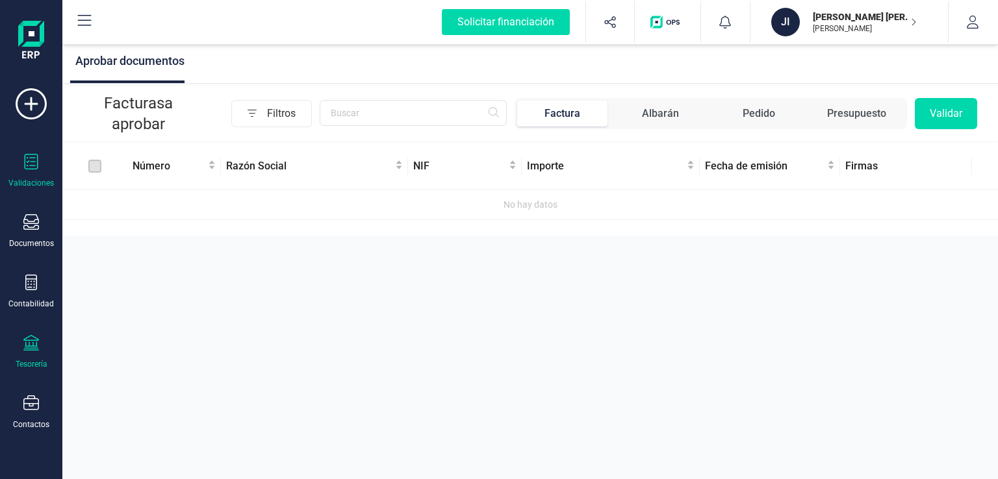
click at [35, 351] on div at bounding box center [31, 344] width 16 height 19
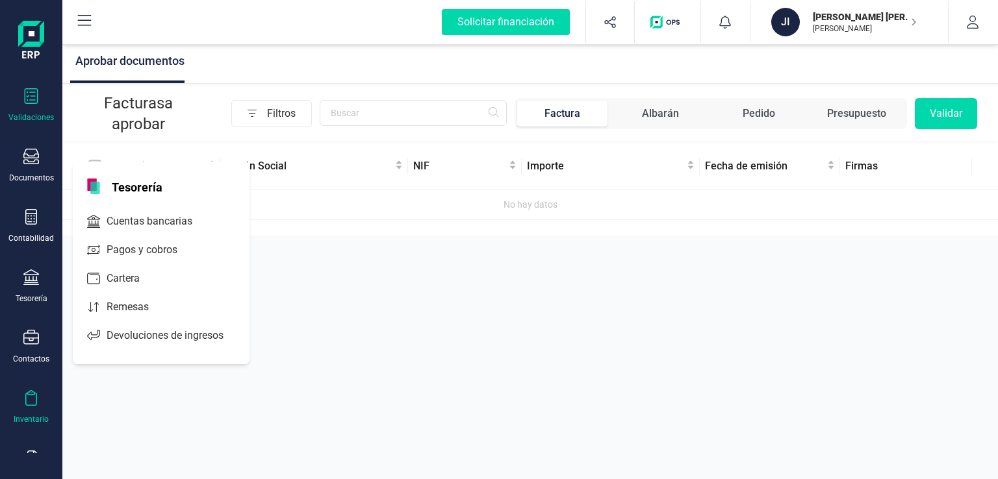
scroll to position [35, 0]
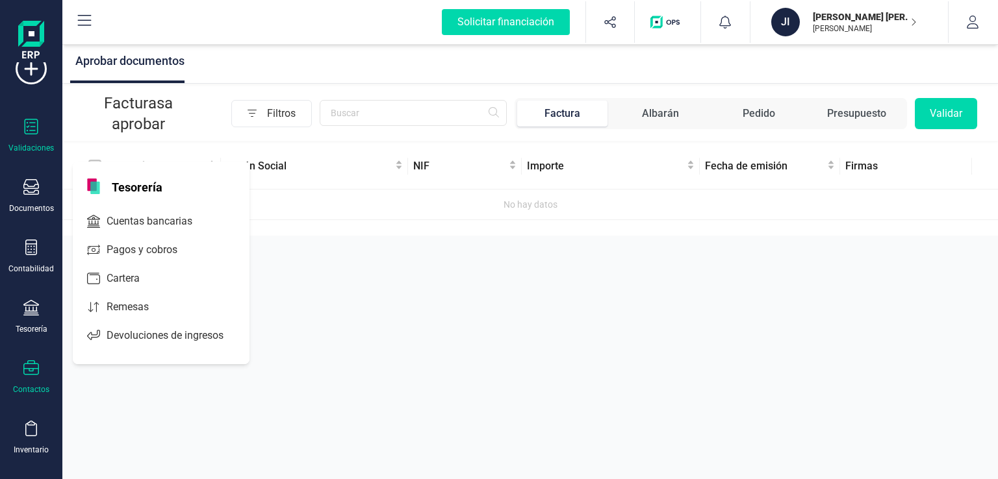
click at [38, 360] on icon at bounding box center [31, 368] width 16 height 16
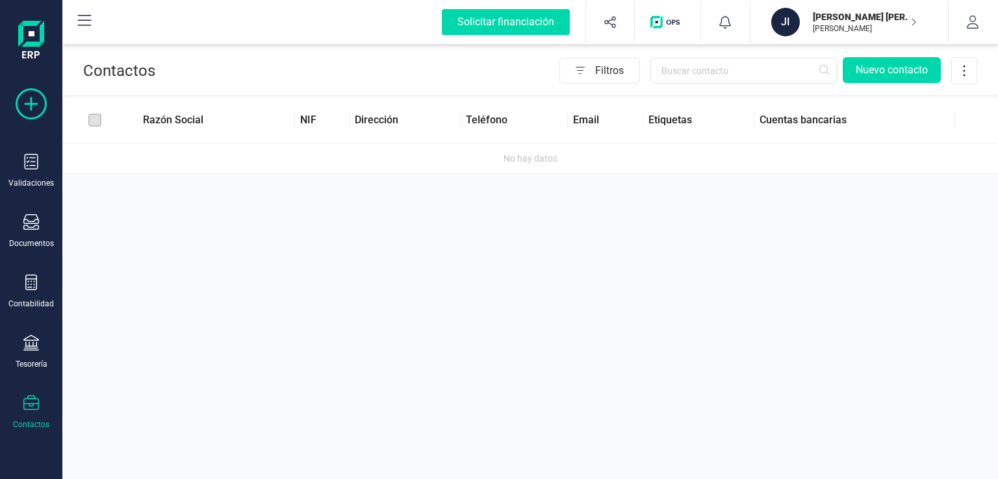
click at [33, 97] on icon at bounding box center [31, 103] width 31 height 31
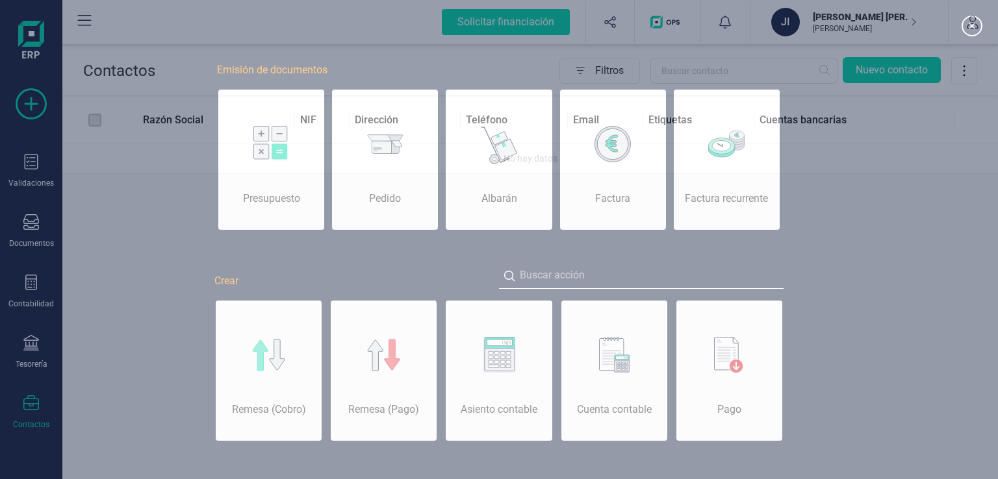
scroll to position [0, 65]
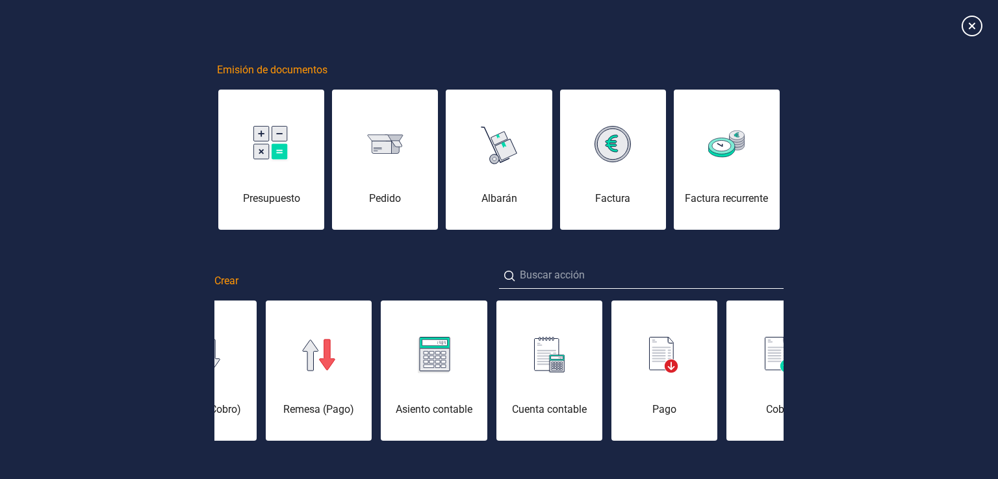
click at [205, 364] on div "Emisión de documentos Presupuesto Pedido Albarán Factura Factura recurrente Cre…" at bounding box center [499, 292] width 998 height 584
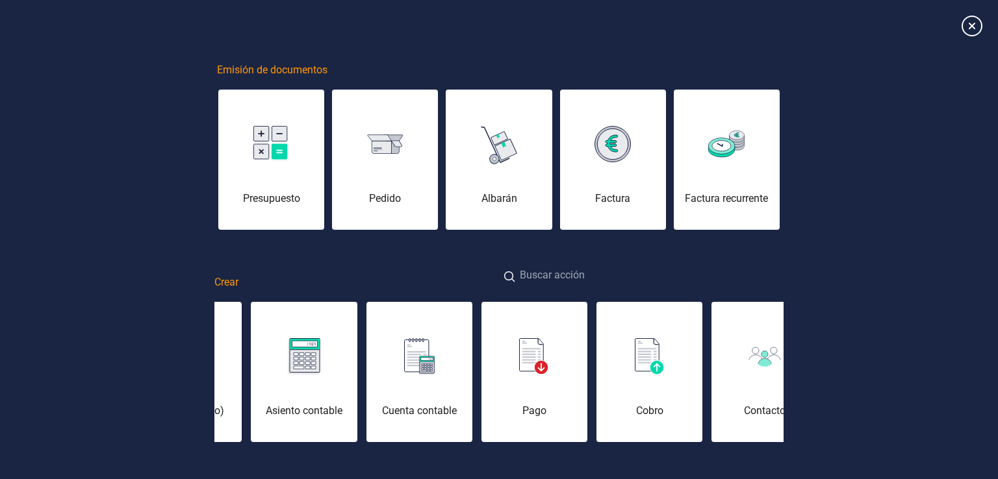
click at [574, 270] on input at bounding box center [641, 276] width 284 height 28
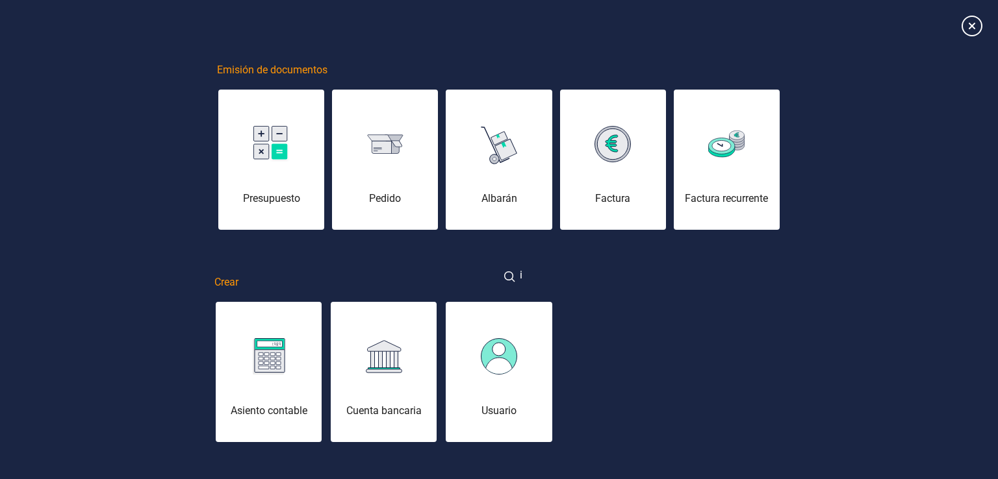
drag, startPoint x: 460, startPoint y: 273, endPoint x: 390, endPoint y: 273, distance: 70.1
click at [390, 273] on div "Crear i" at bounding box center [498, 276] width 569 height 28
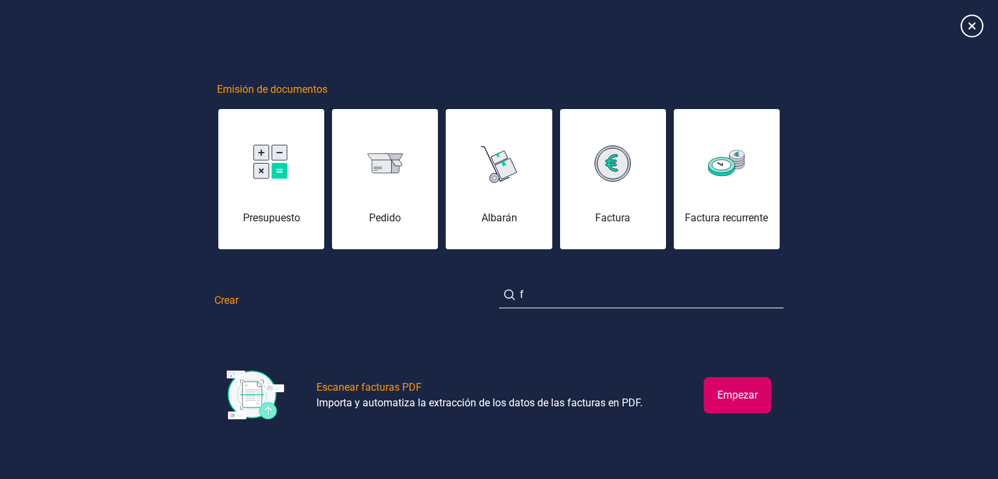
click at [974, 29] on icon at bounding box center [971, 25] width 23 height 23
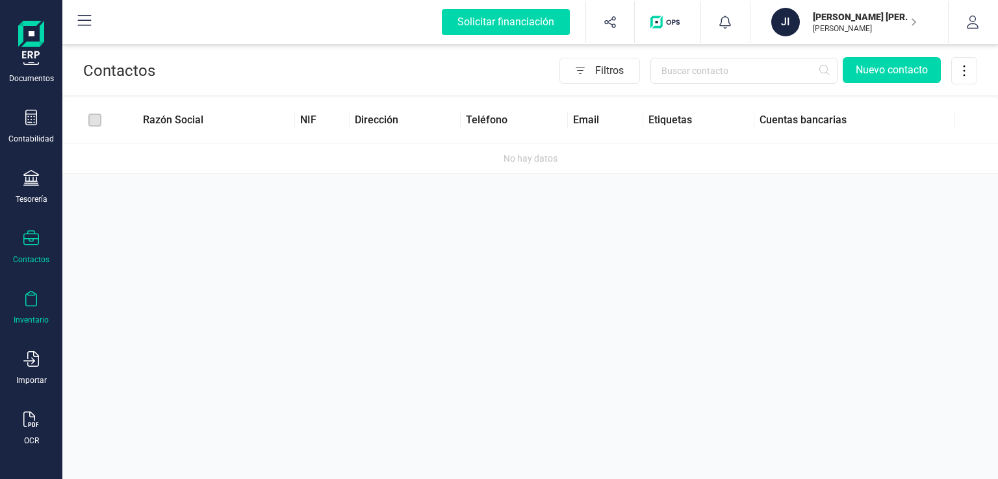
scroll to position [0, 0]
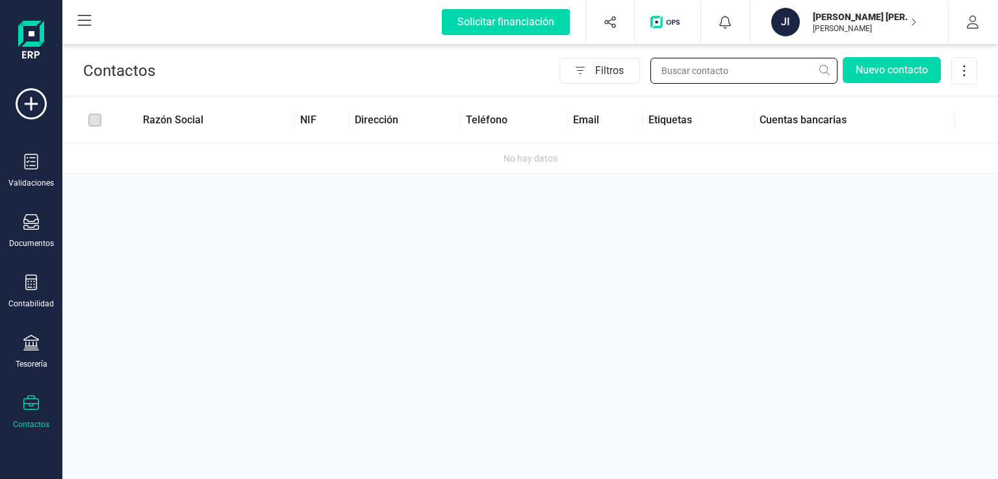
click at [717, 68] on input "text" at bounding box center [743, 71] width 187 height 26
click at [86, 21] on icon at bounding box center [85, 21] width 16 height 16
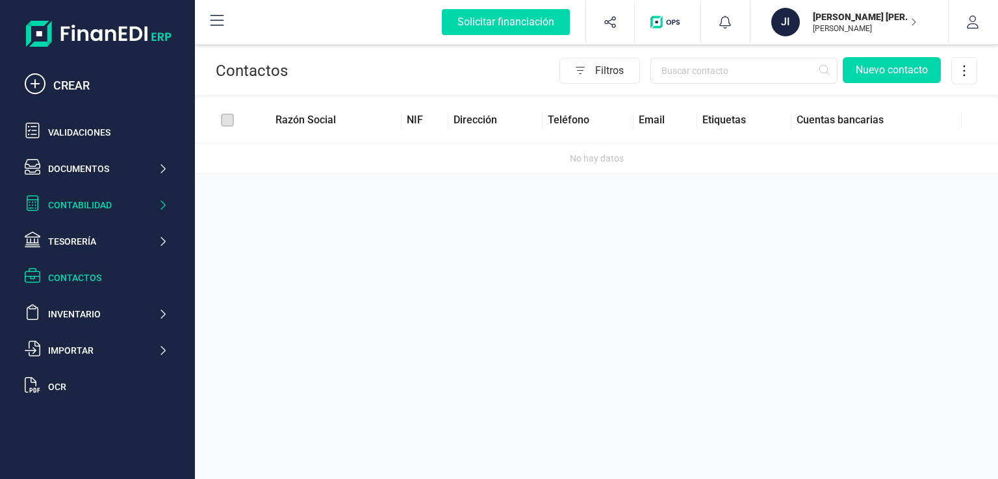
click at [97, 214] on div "Contabilidad" at bounding box center [95, 205] width 153 height 26
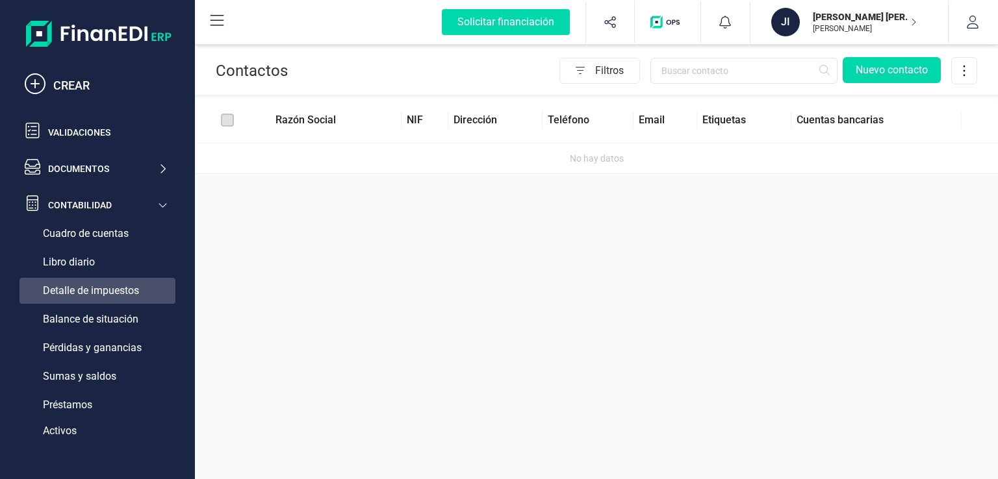
click at [92, 294] on span "Detalle de impuestos" at bounding box center [91, 291] width 96 height 16
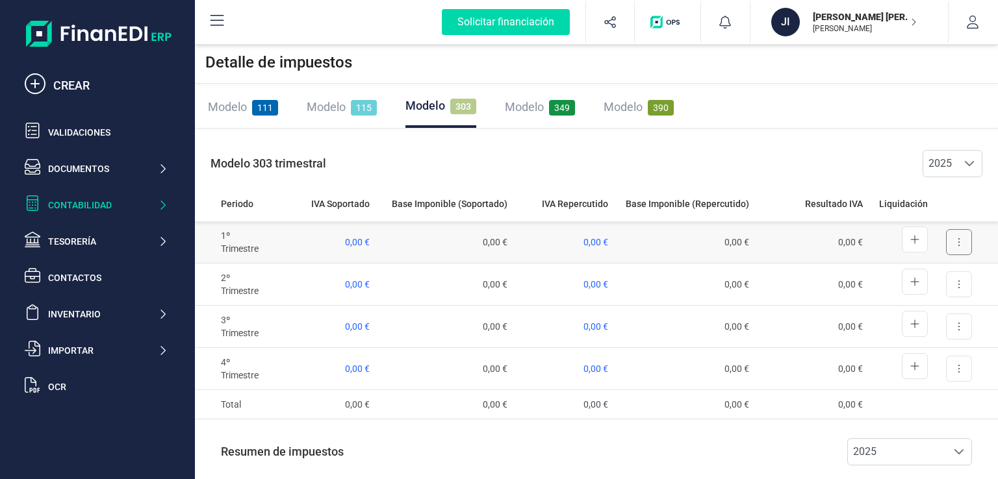
click at [956, 242] on button at bounding box center [959, 242] width 26 height 26
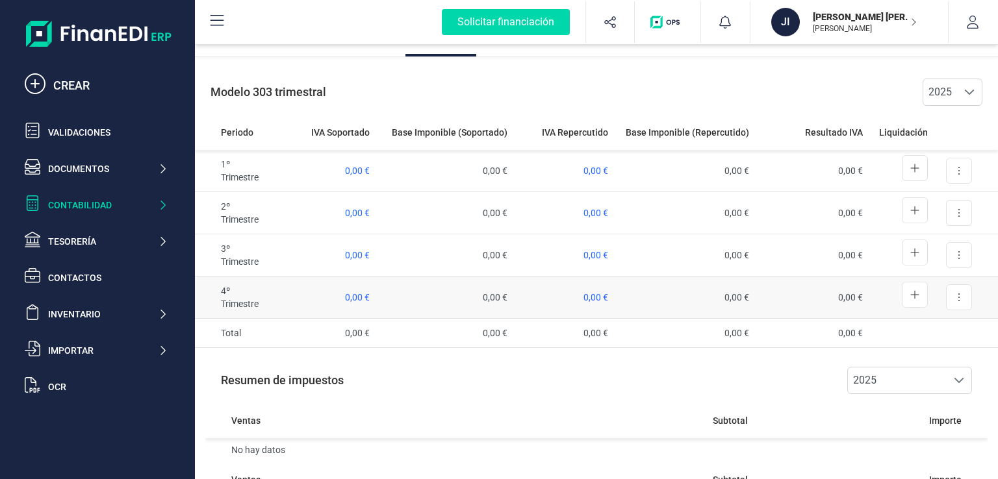
scroll to position [122, 0]
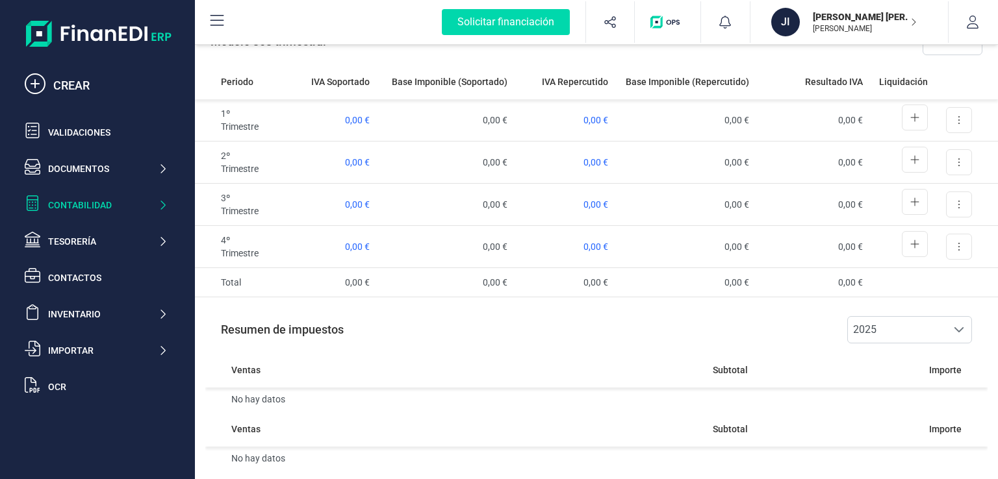
click at [164, 203] on icon at bounding box center [162, 205] width 5 height 9
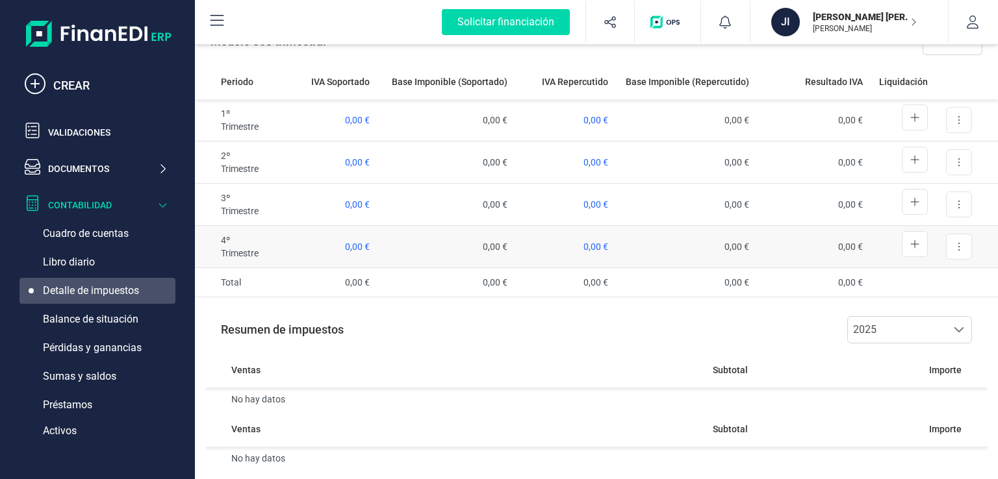
scroll to position [0, 0]
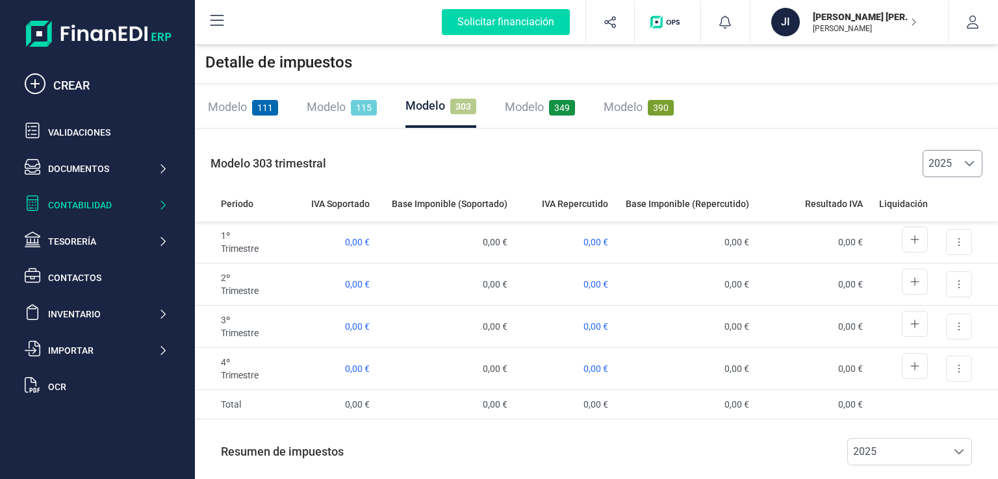
click at [974, 160] on span at bounding box center [969, 163] width 10 height 10
drag, startPoint x: 974, startPoint y: 160, endPoint x: 888, endPoint y: 106, distance: 101.1
click at [971, 157] on div at bounding box center [969, 164] width 25 height 26
click at [330, 105] on span "Modelo" at bounding box center [326, 107] width 39 height 14
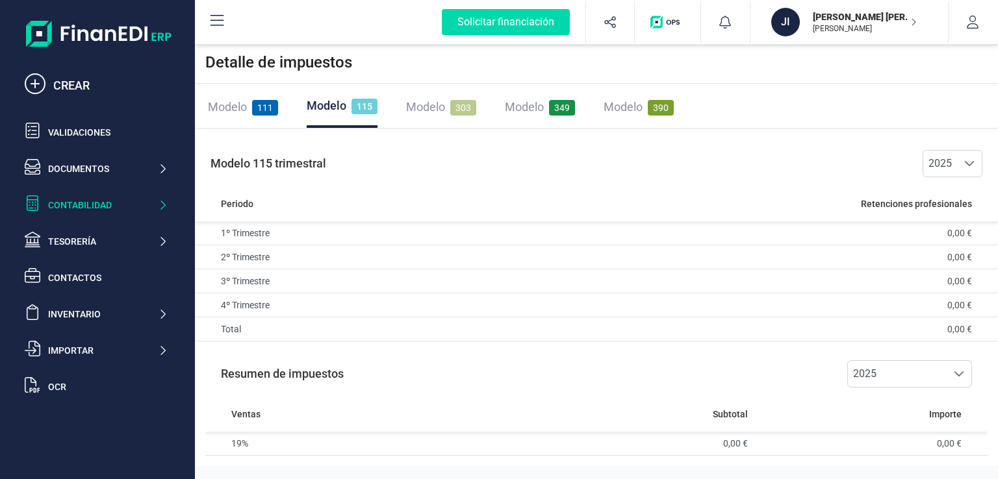
click at [460, 101] on span "303" at bounding box center [463, 108] width 26 height 16
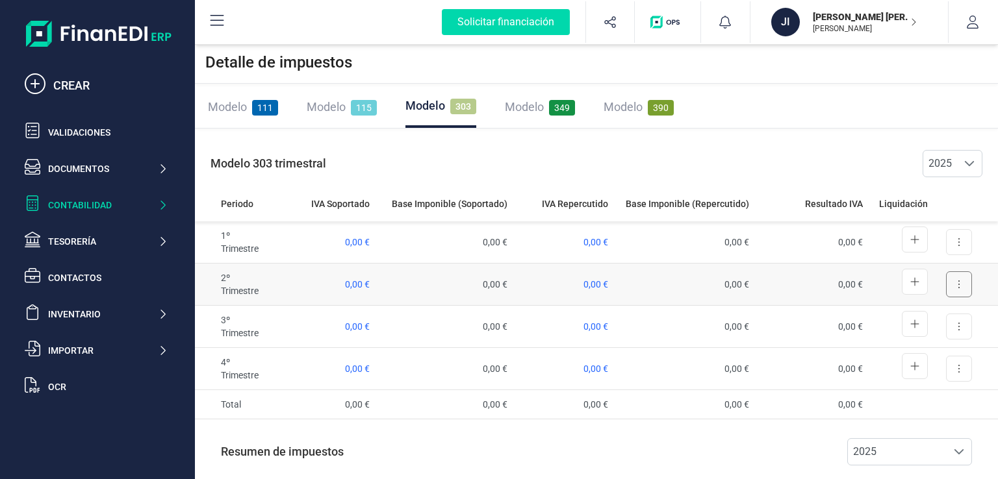
click at [967, 286] on button at bounding box center [959, 284] width 26 height 26
click at [928, 315] on span "Exportar detalle" at bounding box center [929, 316] width 64 height 13
